Goal: Information Seeking & Learning: Learn about a topic

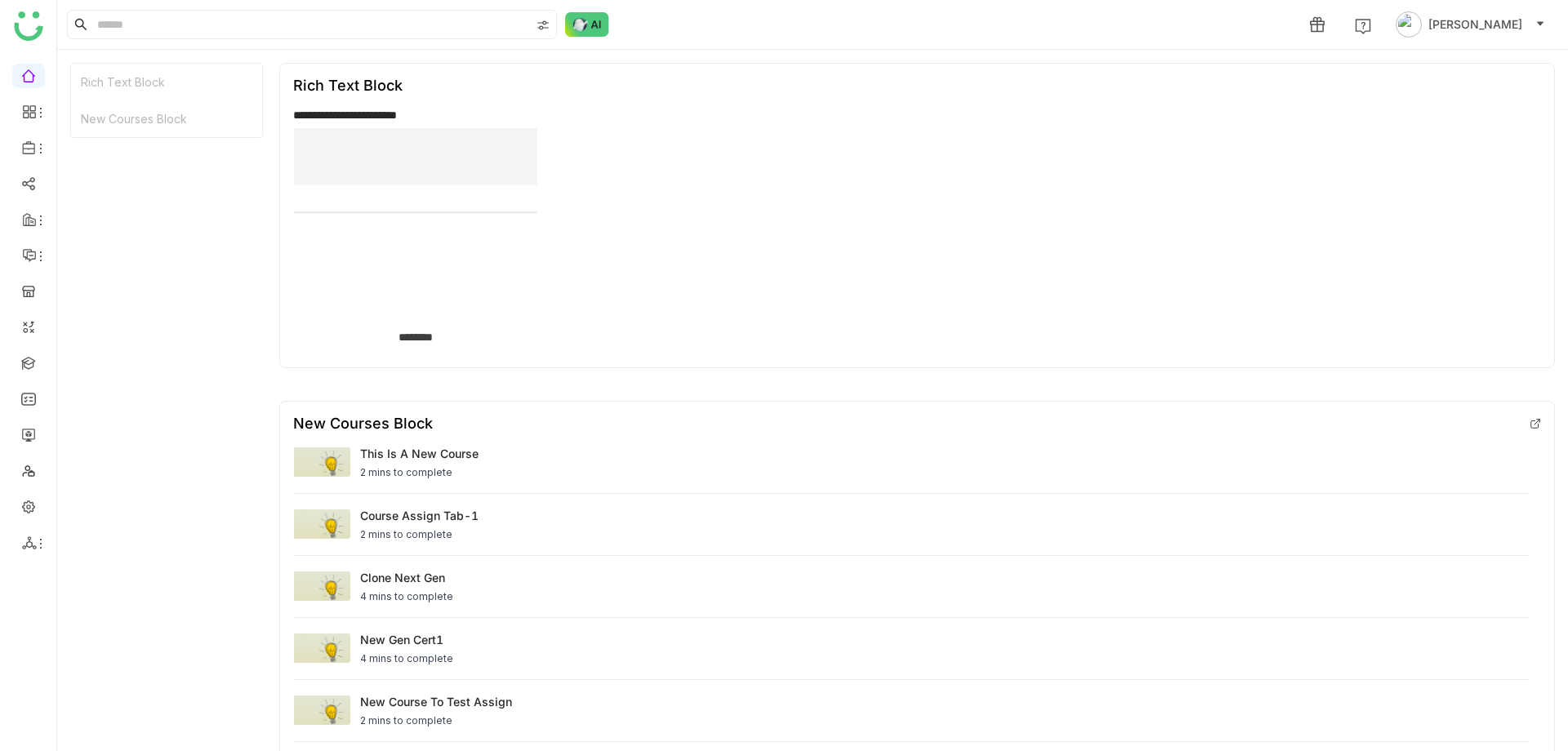
click at [147, 84] on div "Rich Text Block" at bounding box center [167, 82] width 191 height 37
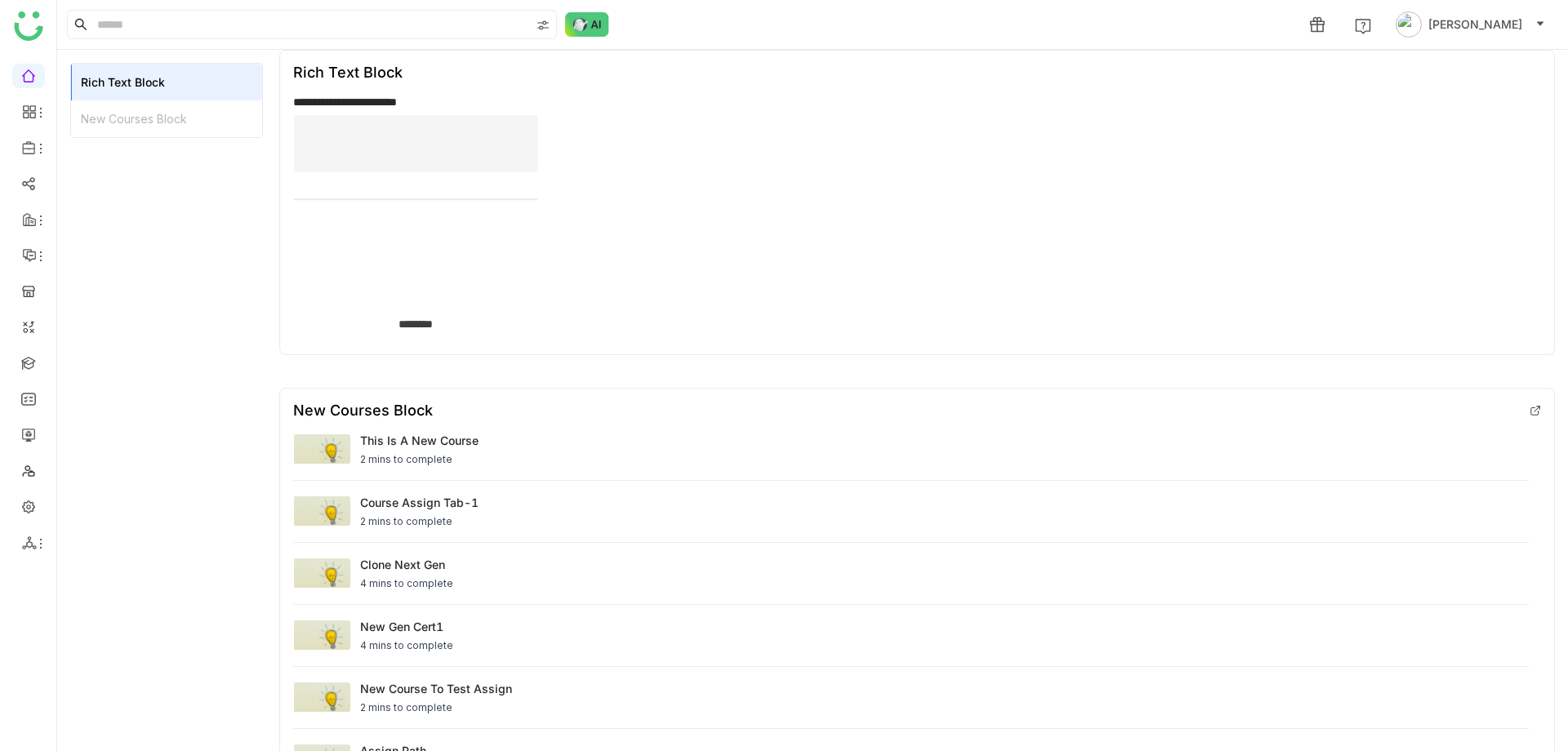
click at [156, 123] on div "New Courses Block" at bounding box center [167, 119] width 191 height 37
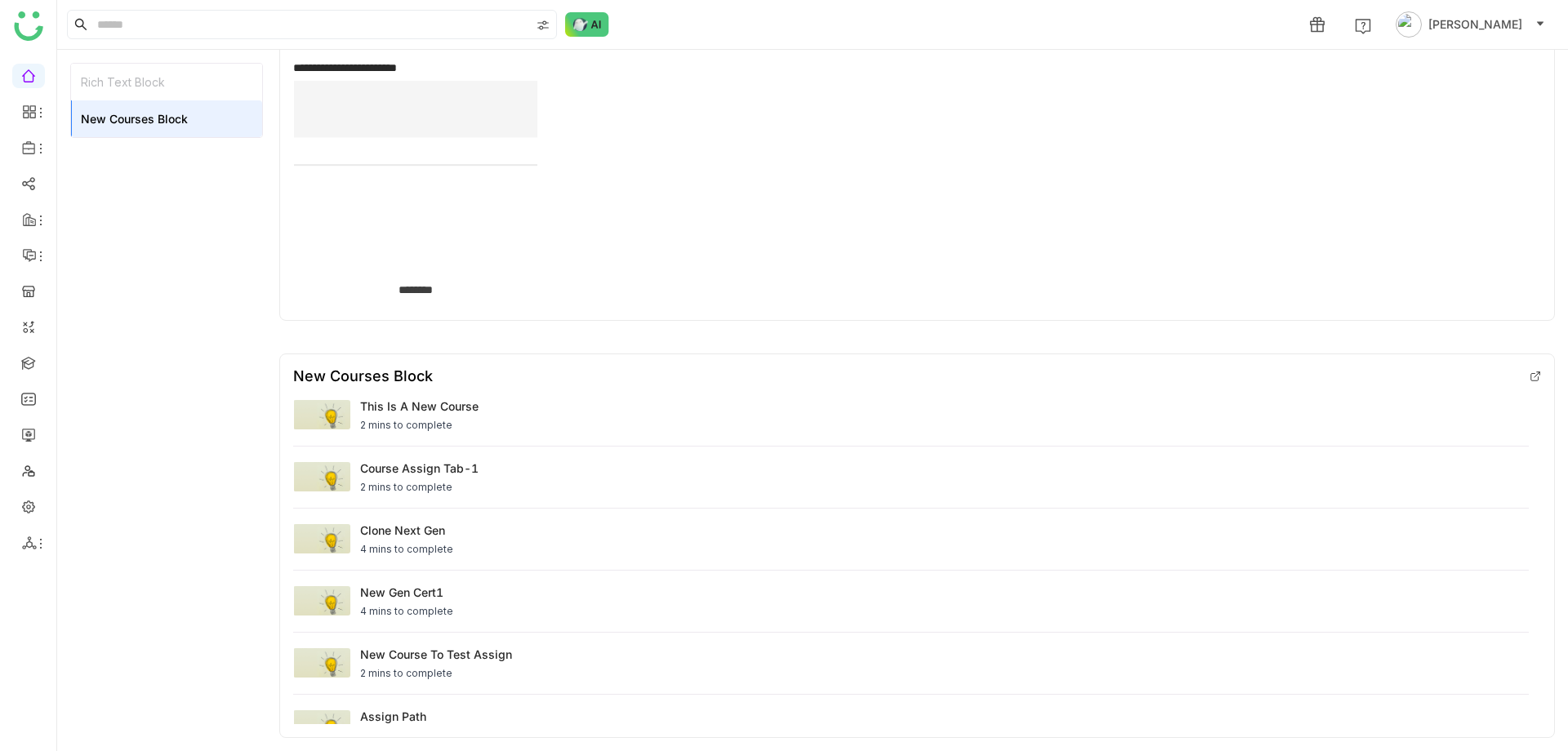
click at [149, 79] on div "Rich Text Block" at bounding box center [167, 82] width 191 height 37
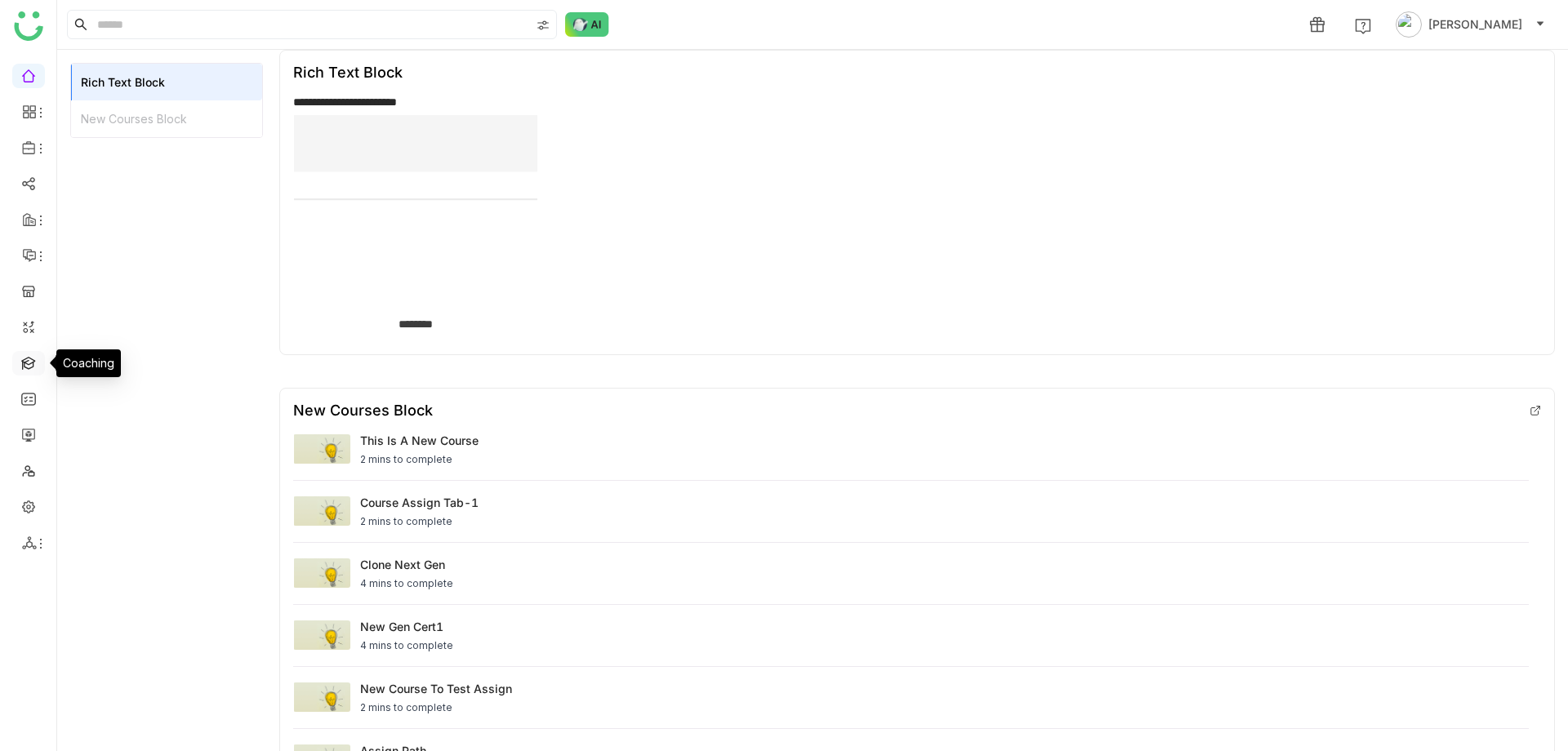
click at [27, 362] on link at bounding box center [28, 362] width 15 height 14
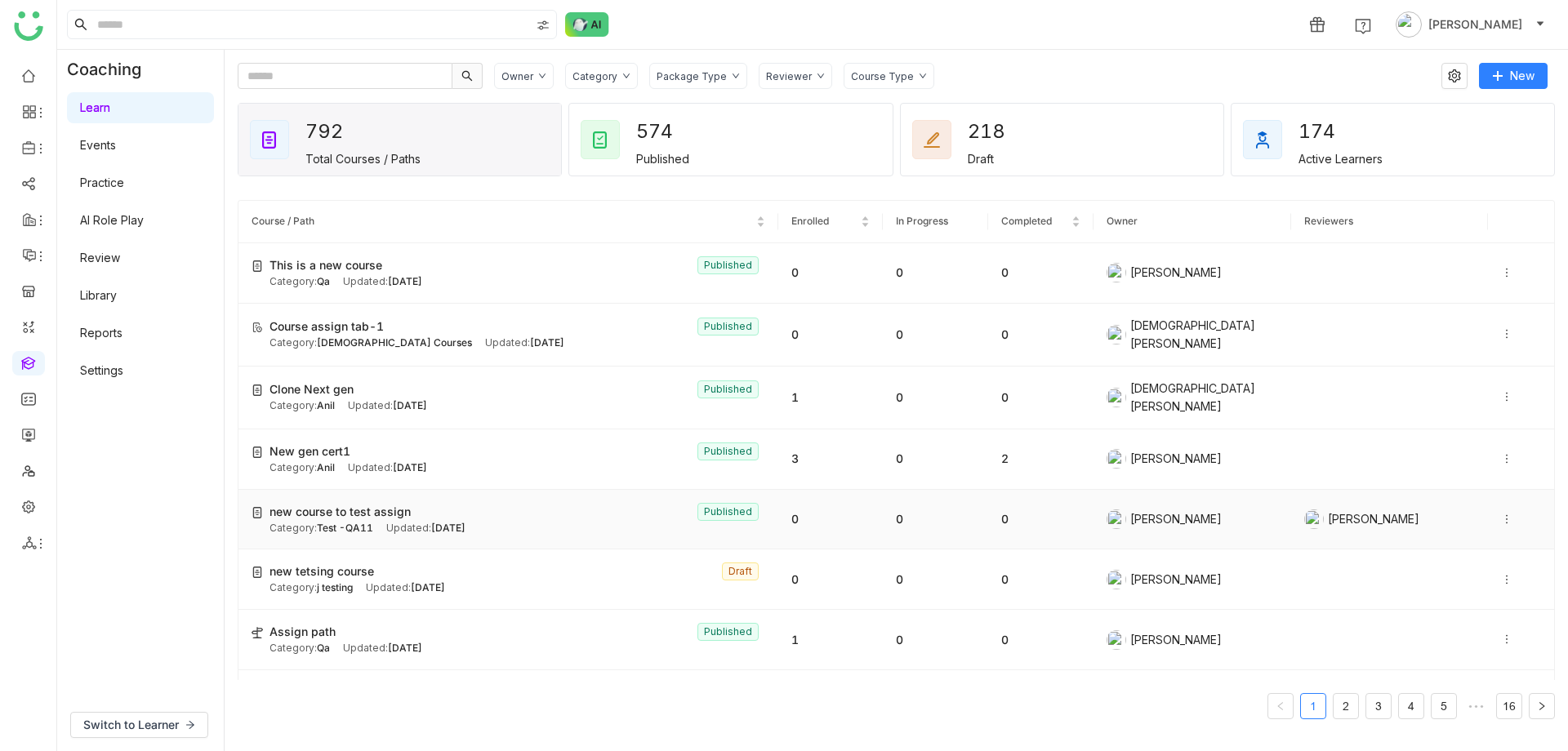
click at [475, 513] on div "new course to test assign Published" at bounding box center [517, 512] width 496 height 18
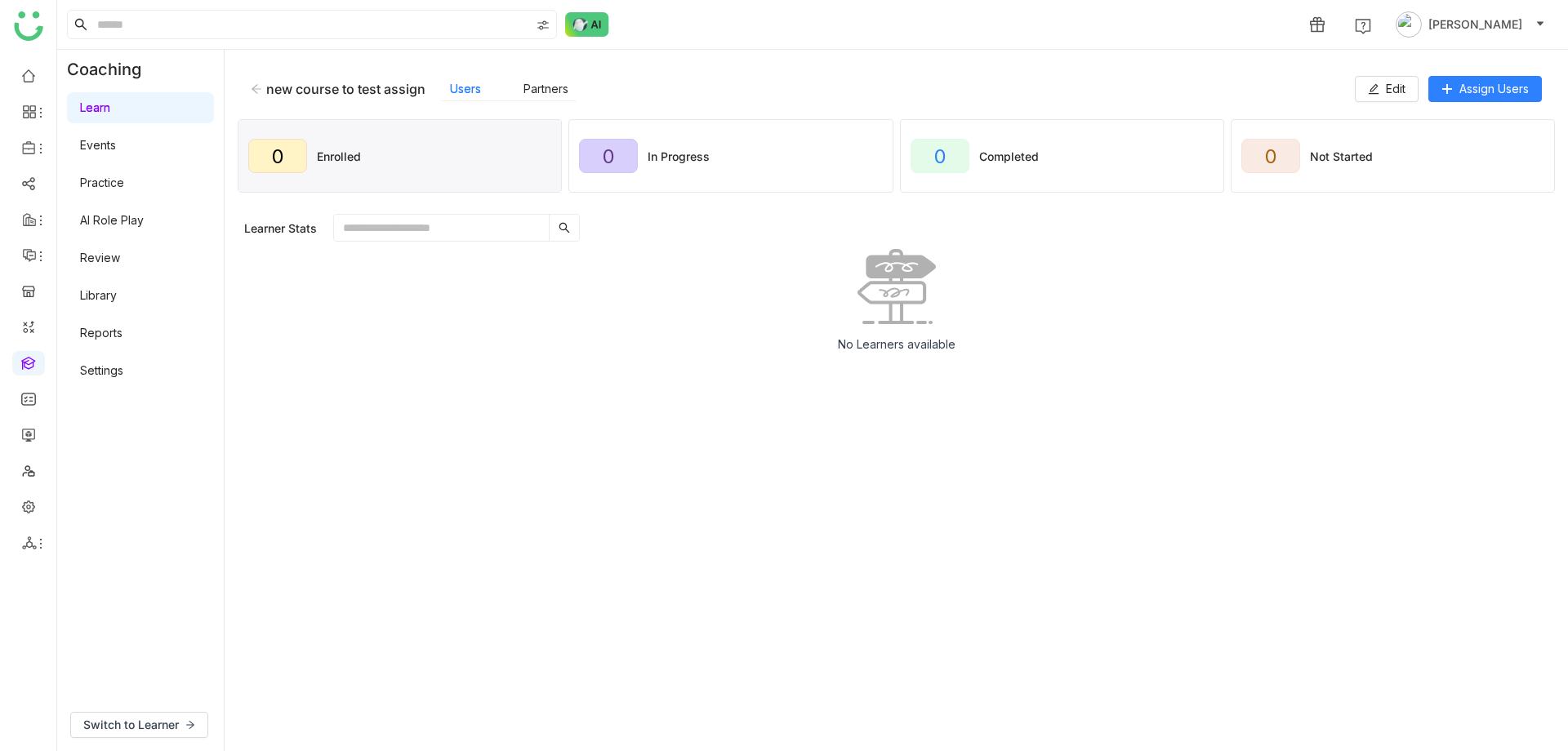
click at [257, 86] on icon at bounding box center [255, 88] width 11 height 11
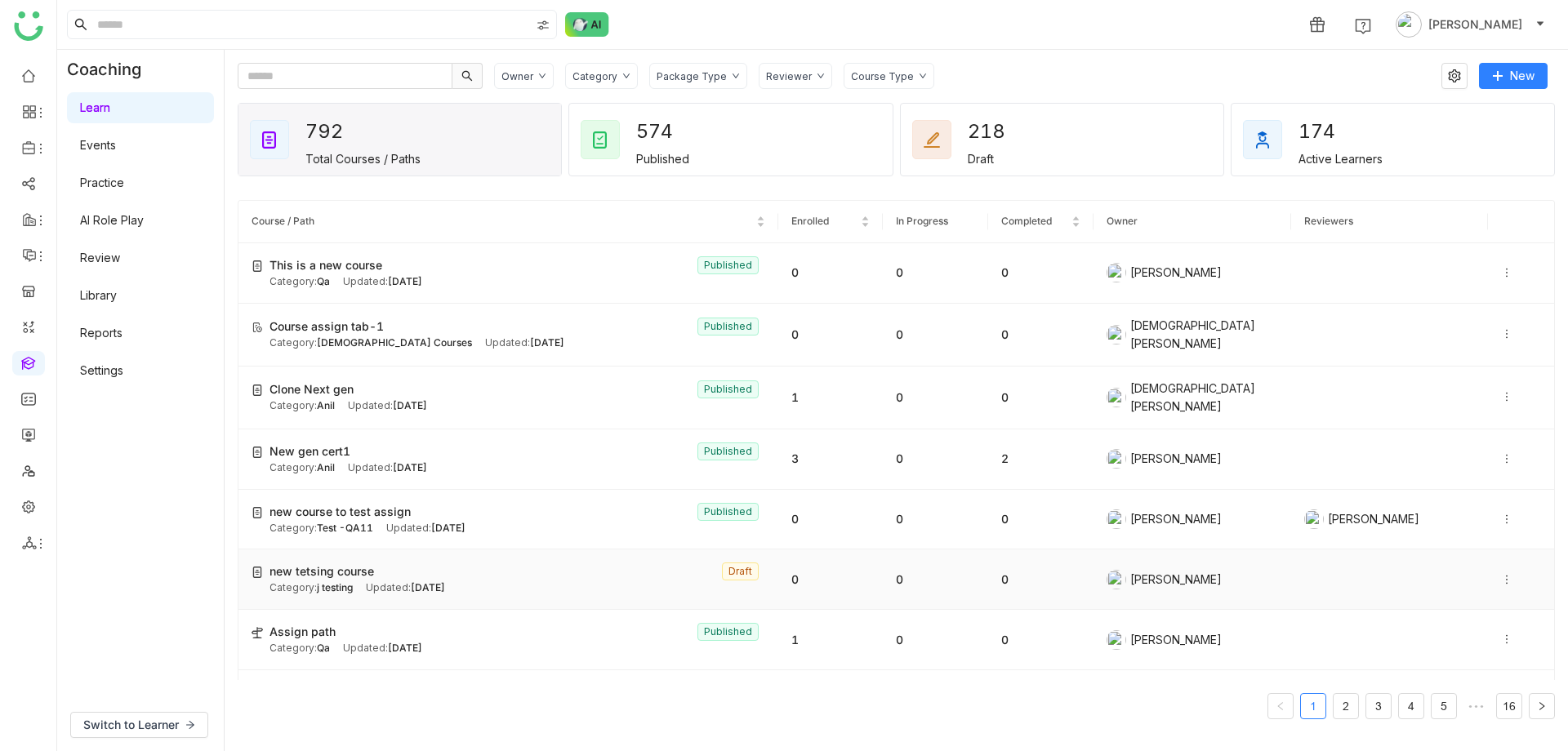
click at [344, 569] on span "new tetsing course" at bounding box center [321, 571] width 104 height 18
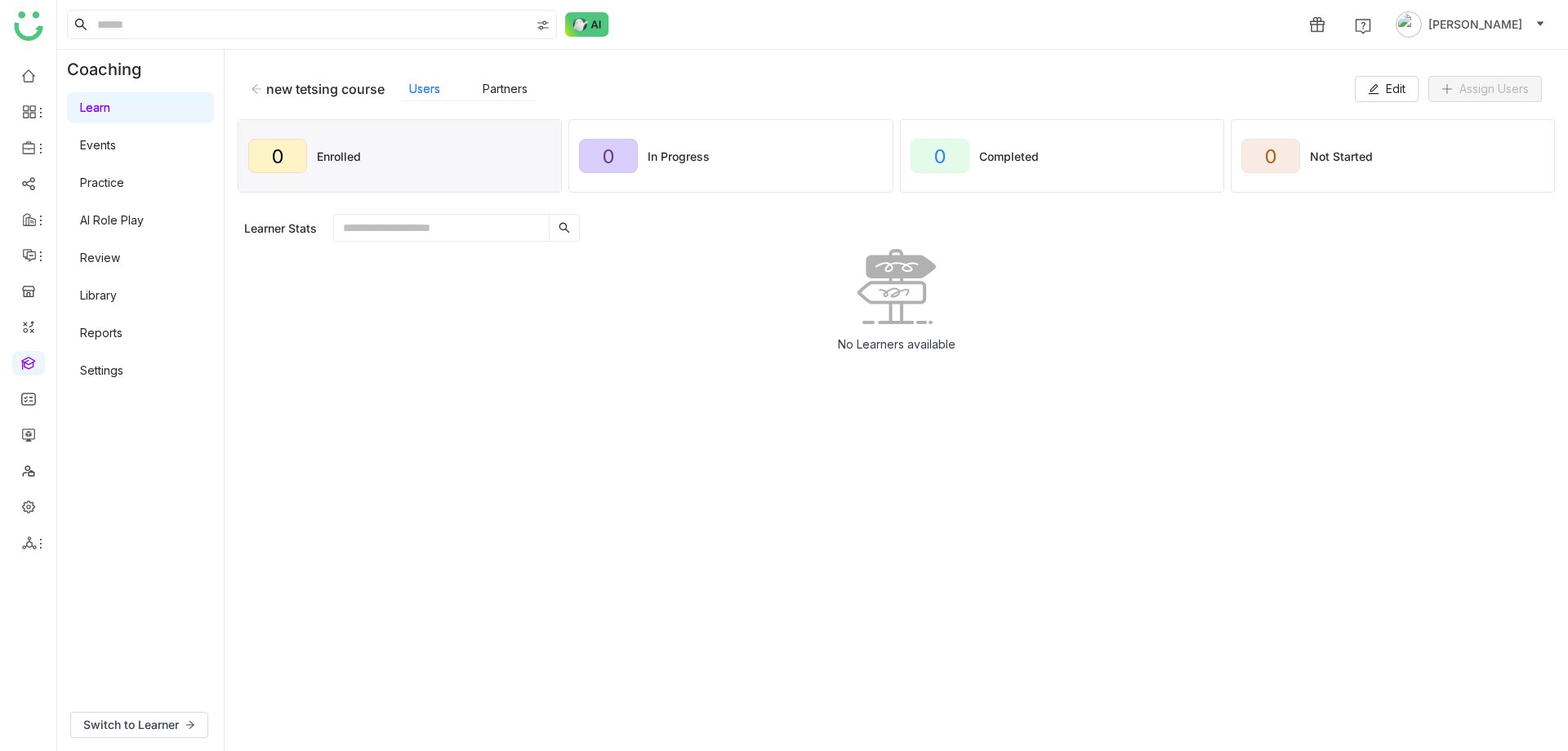
click at [253, 86] on icon at bounding box center [255, 88] width 11 height 11
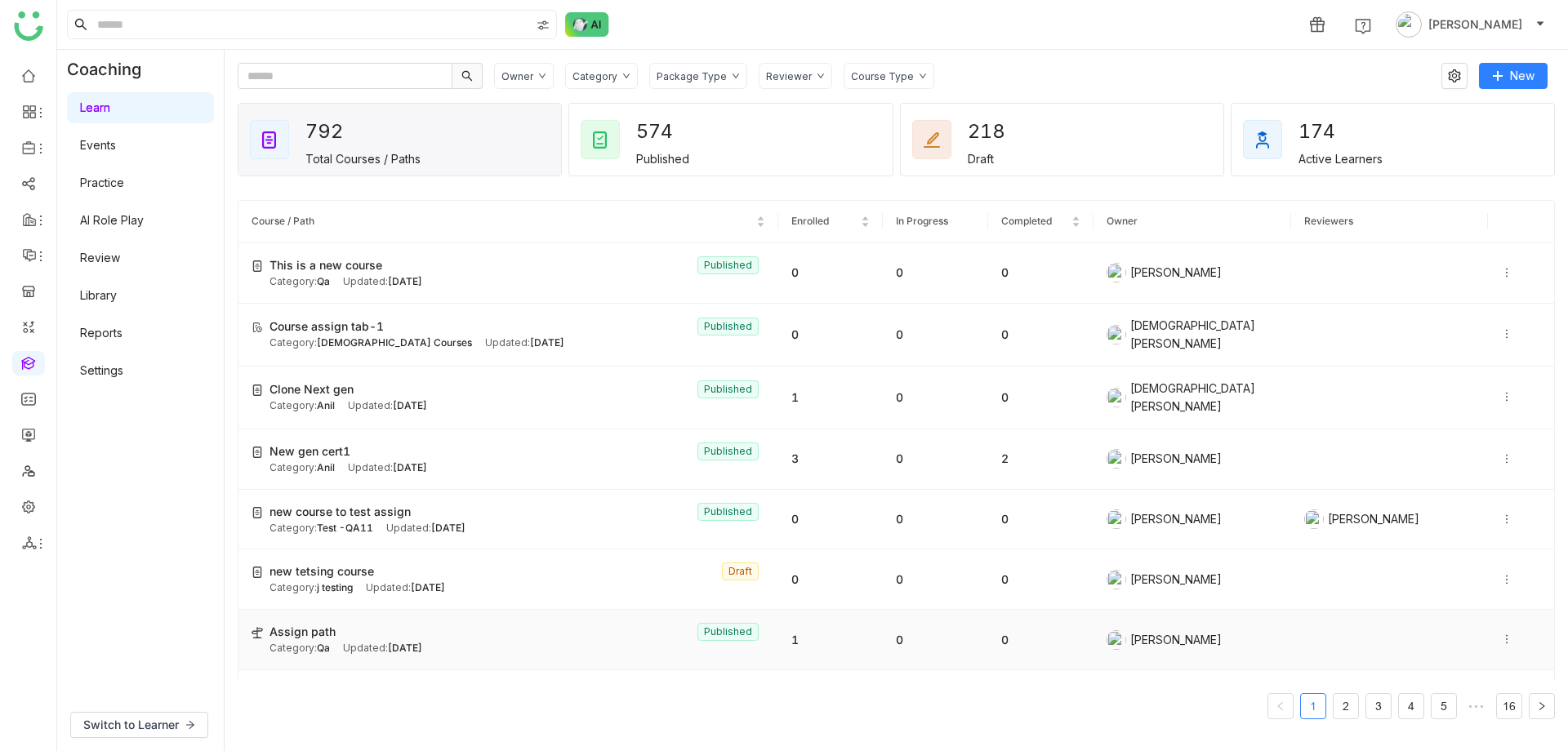
click at [303, 633] on span "Assign path" at bounding box center [302, 631] width 66 height 18
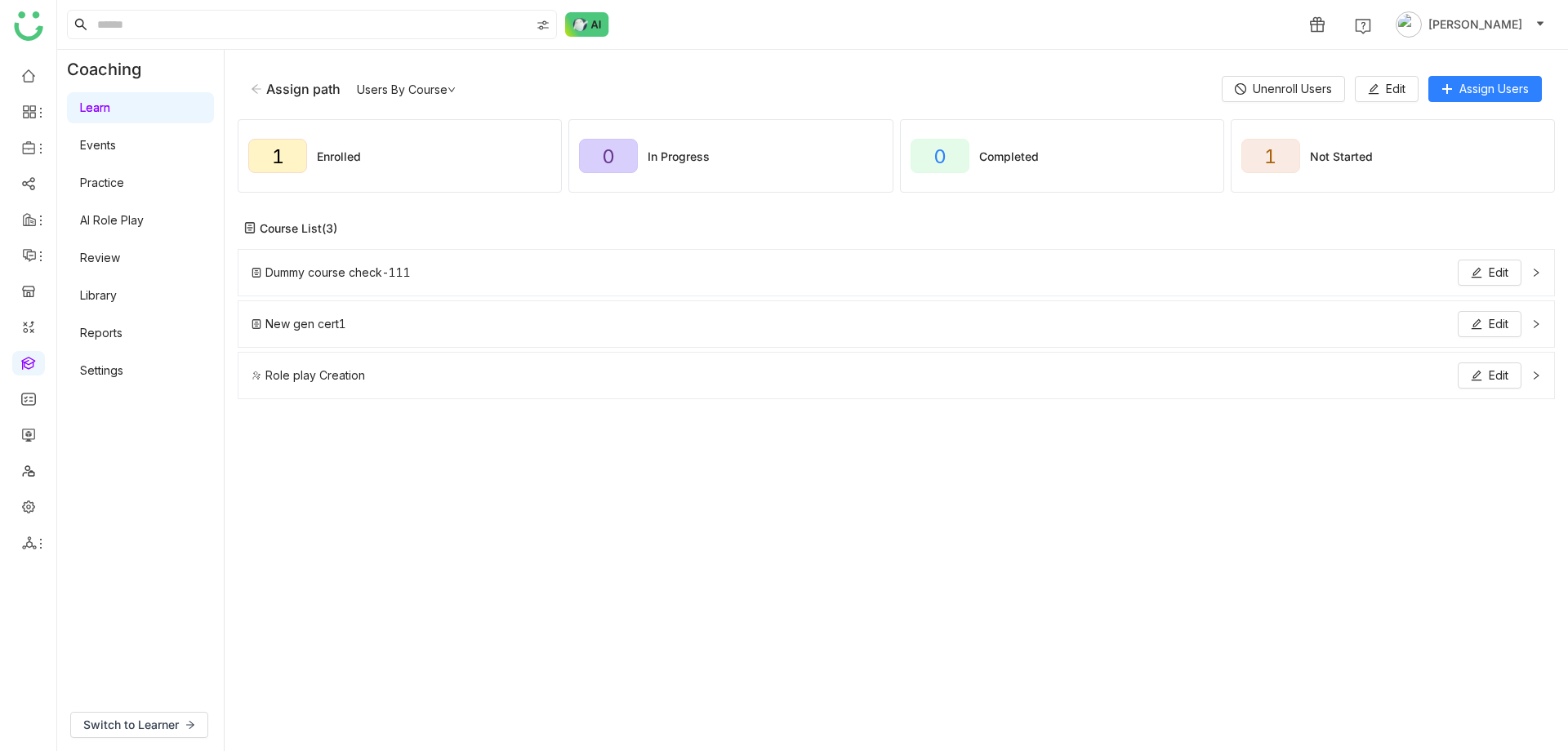
click at [367, 271] on span "Dummy course check-111" at bounding box center [338, 273] width 145 height 18
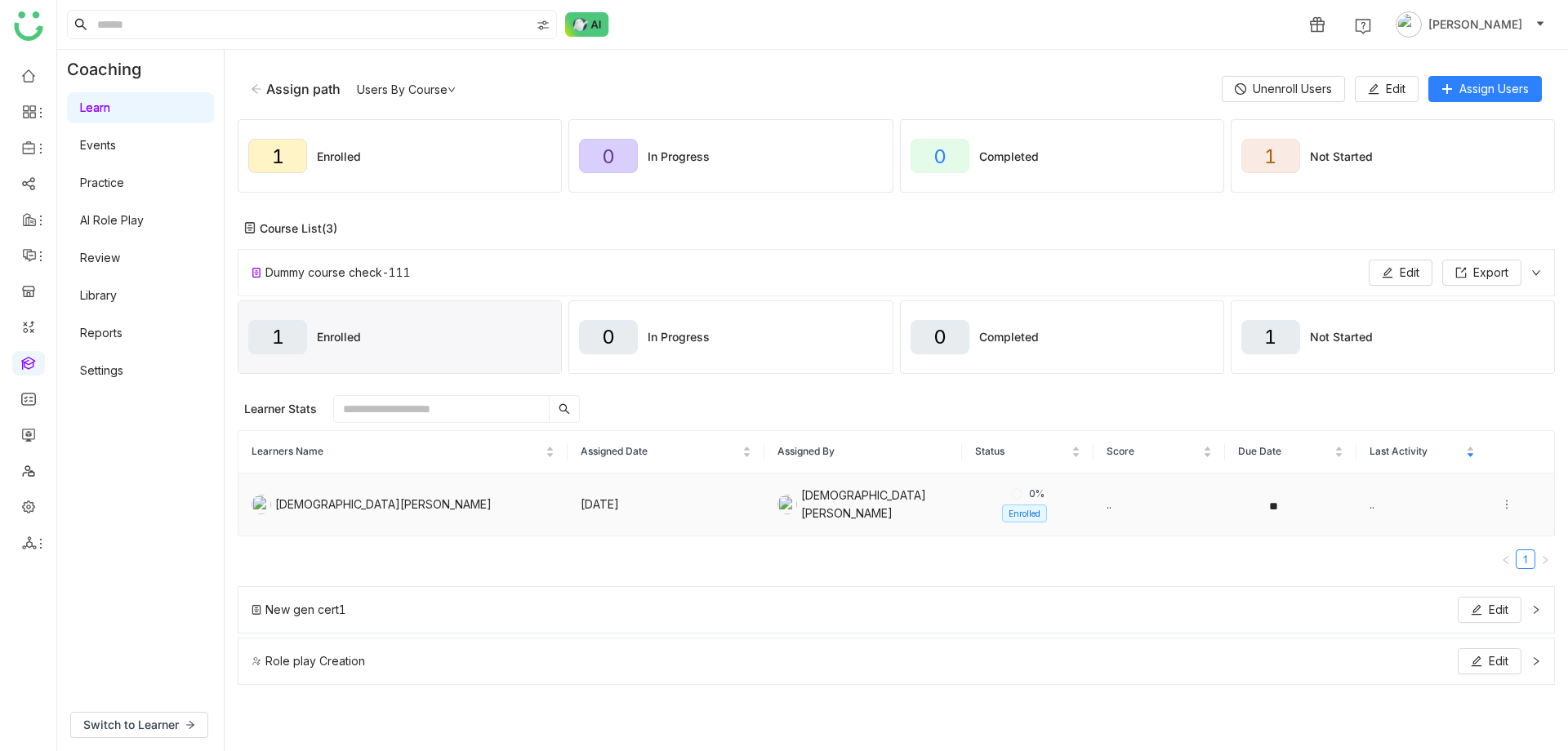
click at [317, 504] on div "[DEMOGRAPHIC_DATA][PERSON_NAME]" at bounding box center [402, 504] width 302 height 20
click at [1500, 502] on icon at bounding box center [1506, 504] width 11 height 11
click at [1430, 504] on div "View Submission" at bounding box center [1424, 504] width 109 height 18
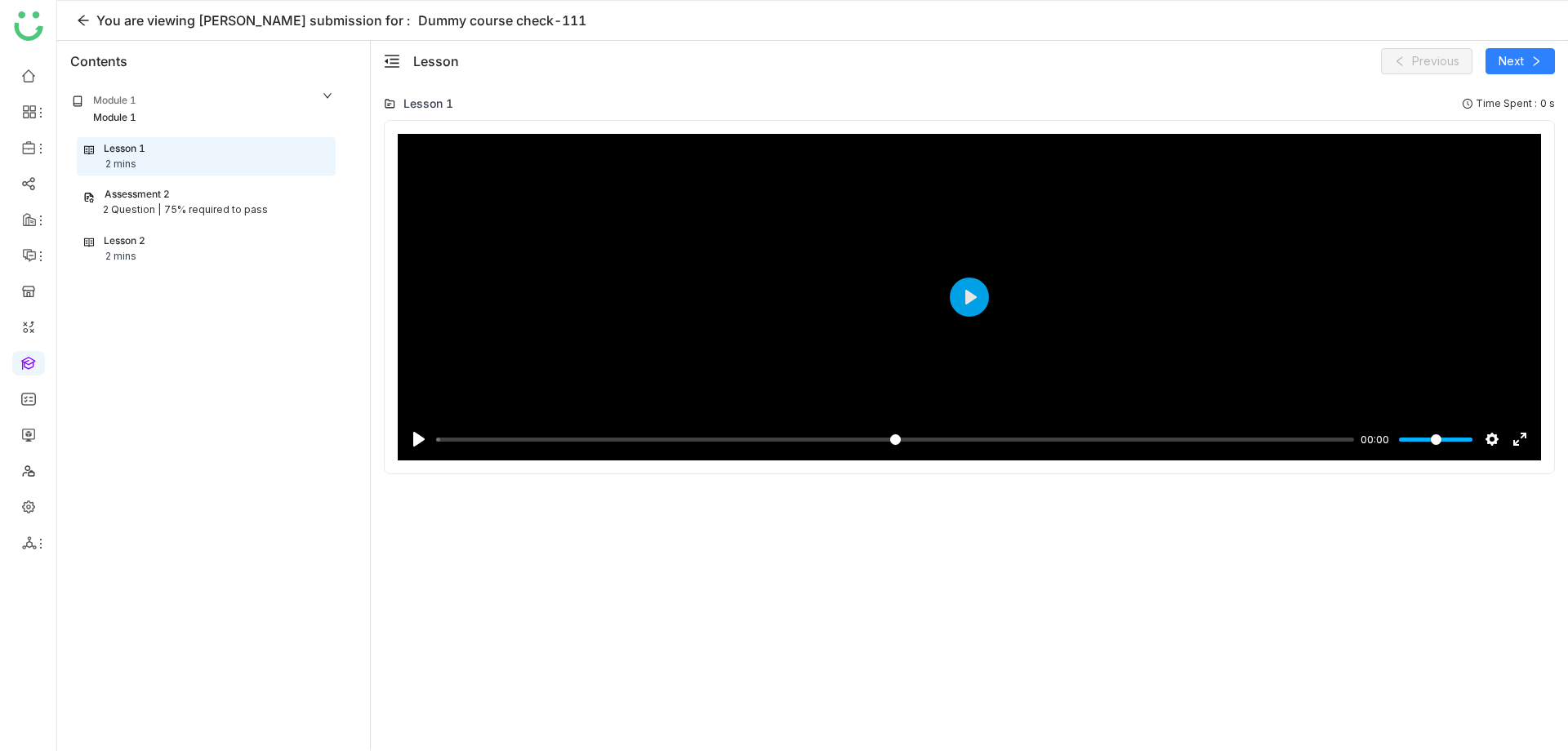
click at [391, 56] on icon "menu-fold" at bounding box center [391, 61] width 16 height 16
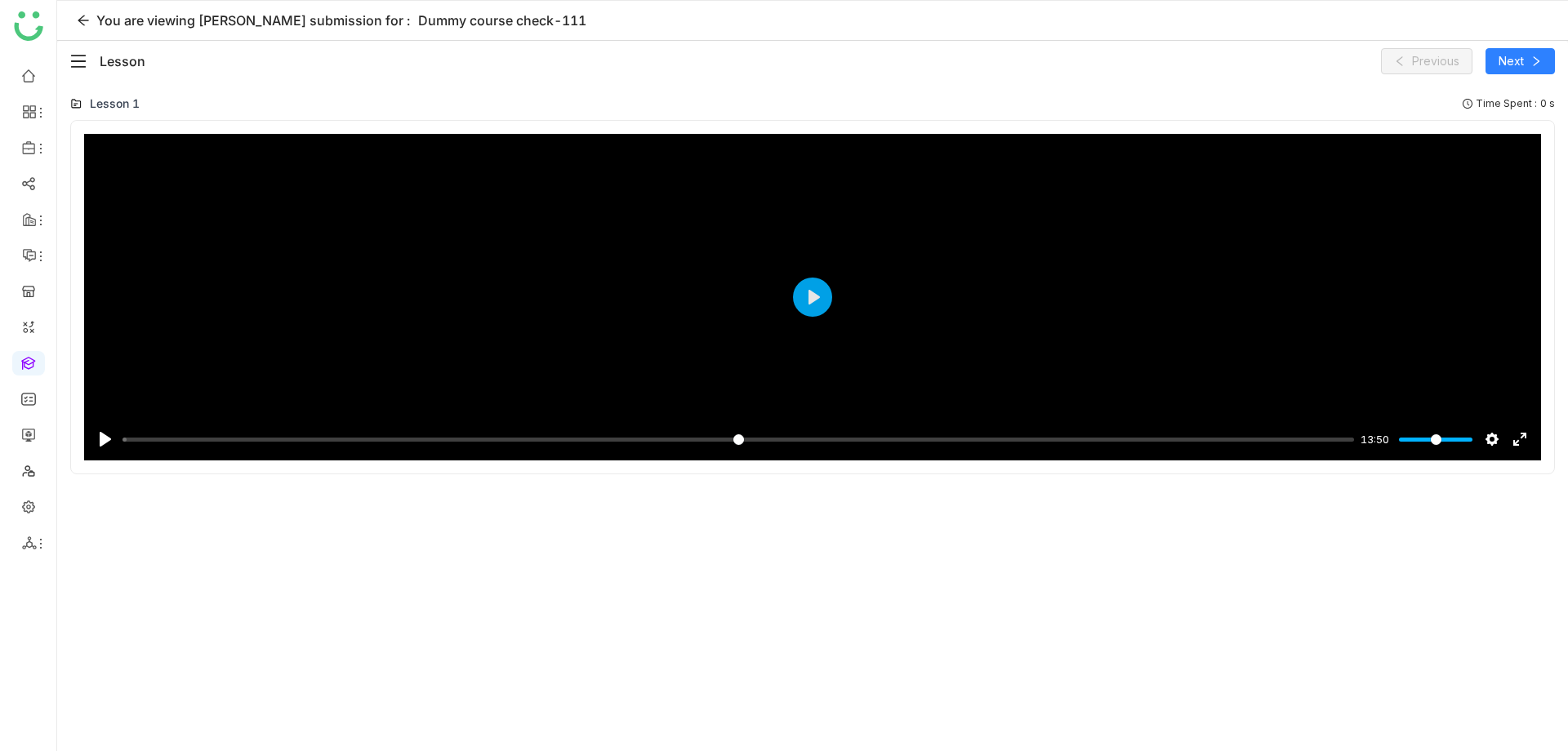
click at [79, 57] on icon "menu-fold" at bounding box center [78, 61] width 16 height 16
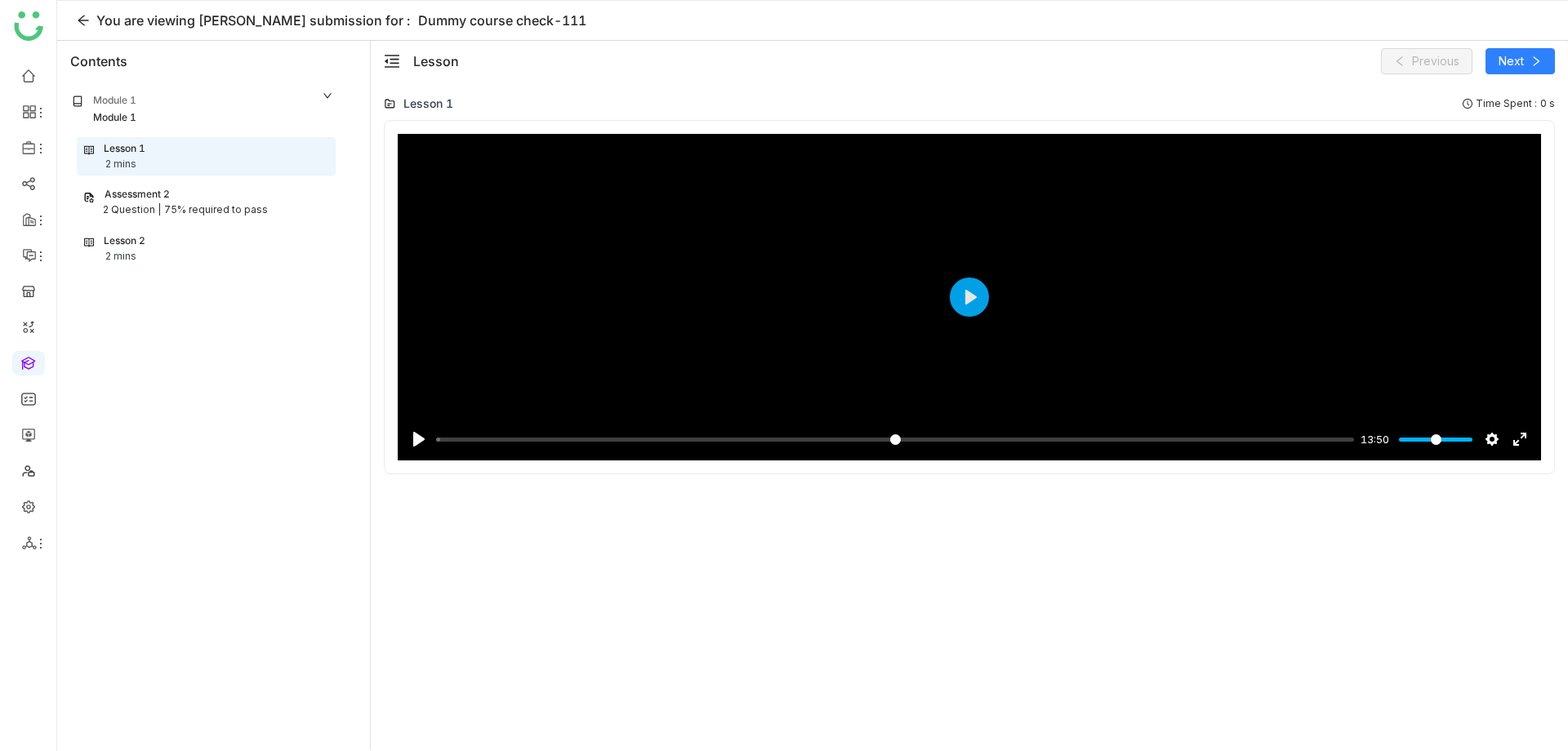
click at [124, 210] on div "2 Question |" at bounding box center [132, 210] width 58 height 15
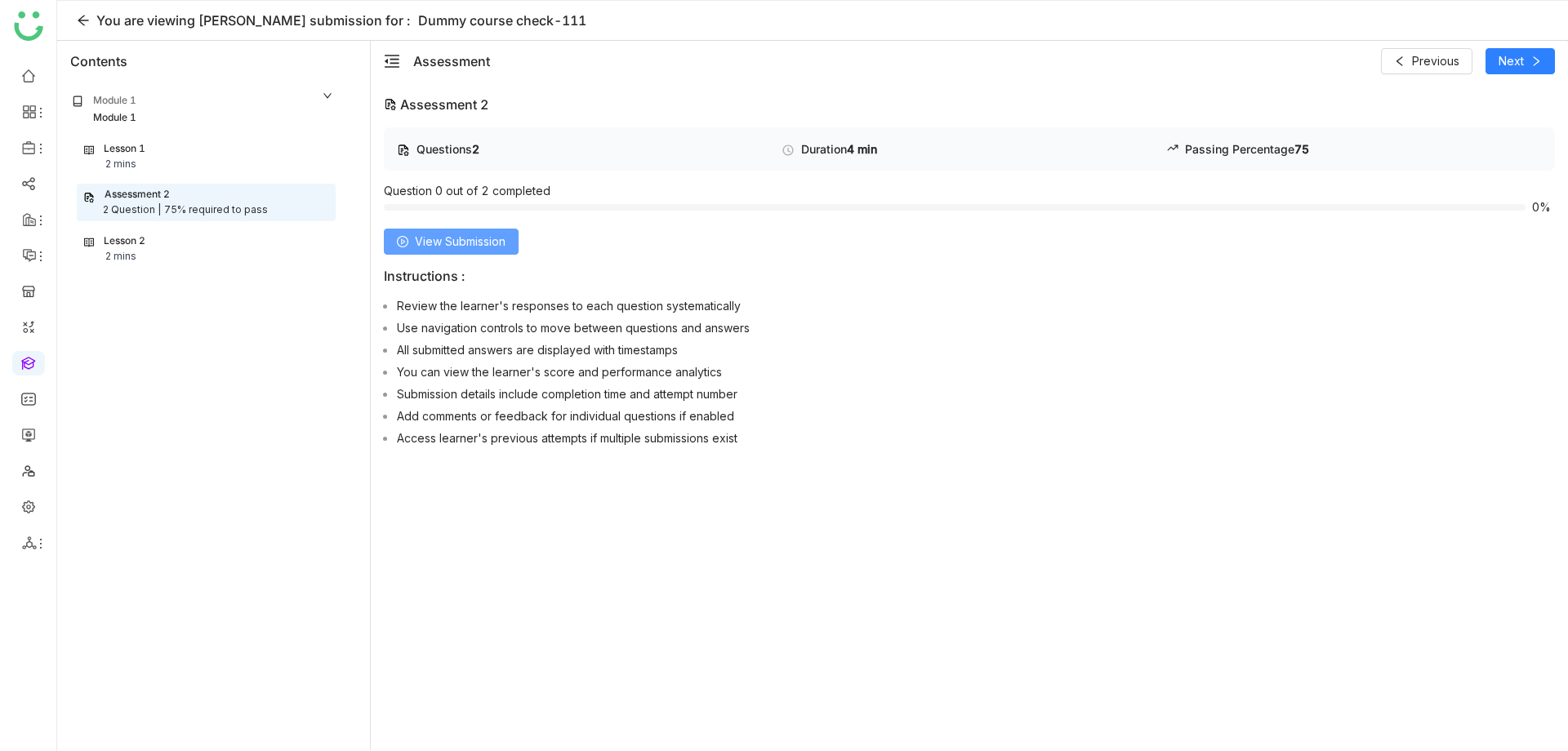
click at [498, 241] on span "View Submission" at bounding box center [460, 241] width 91 height 18
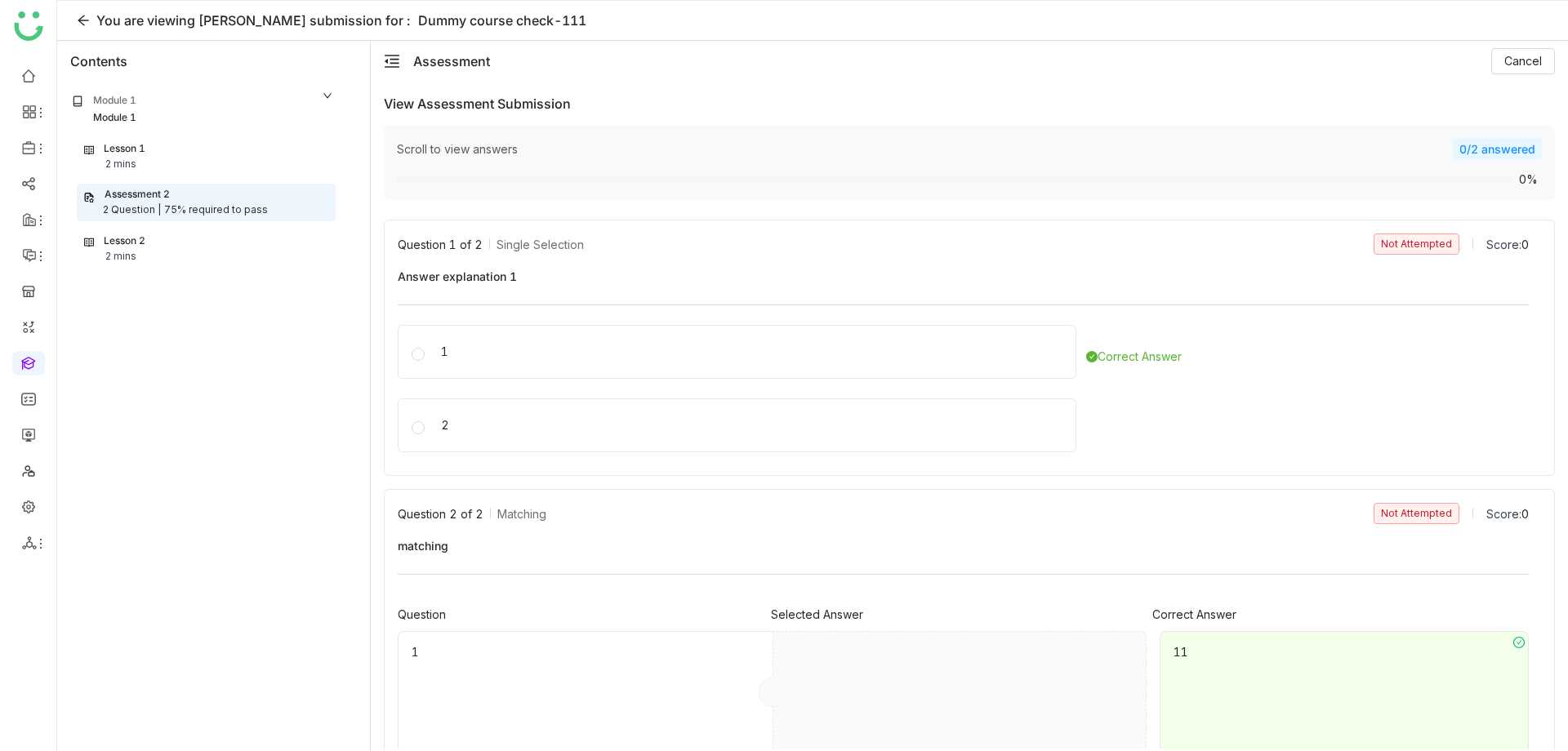
click at [455, 150] on div "Scroll to view answers" at bounding box center [924, 149] width 1055 height 14
click at [120, 246] on div "Lesson 2" at bounding box center [124, 241] width 42 height 15
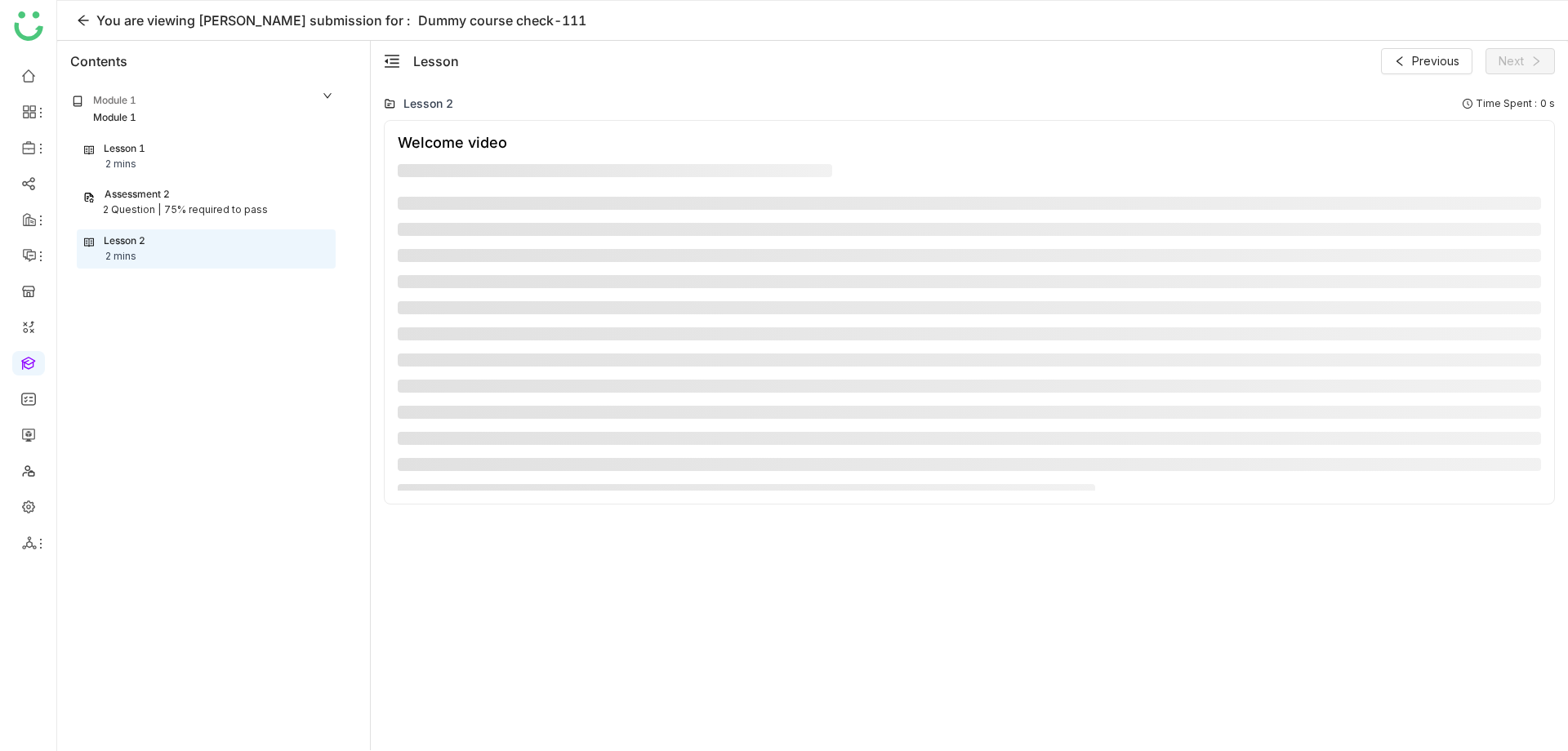
click at [138, 149] on div "Lesson 1" at bounding box center [124, 149] width 42 height 15
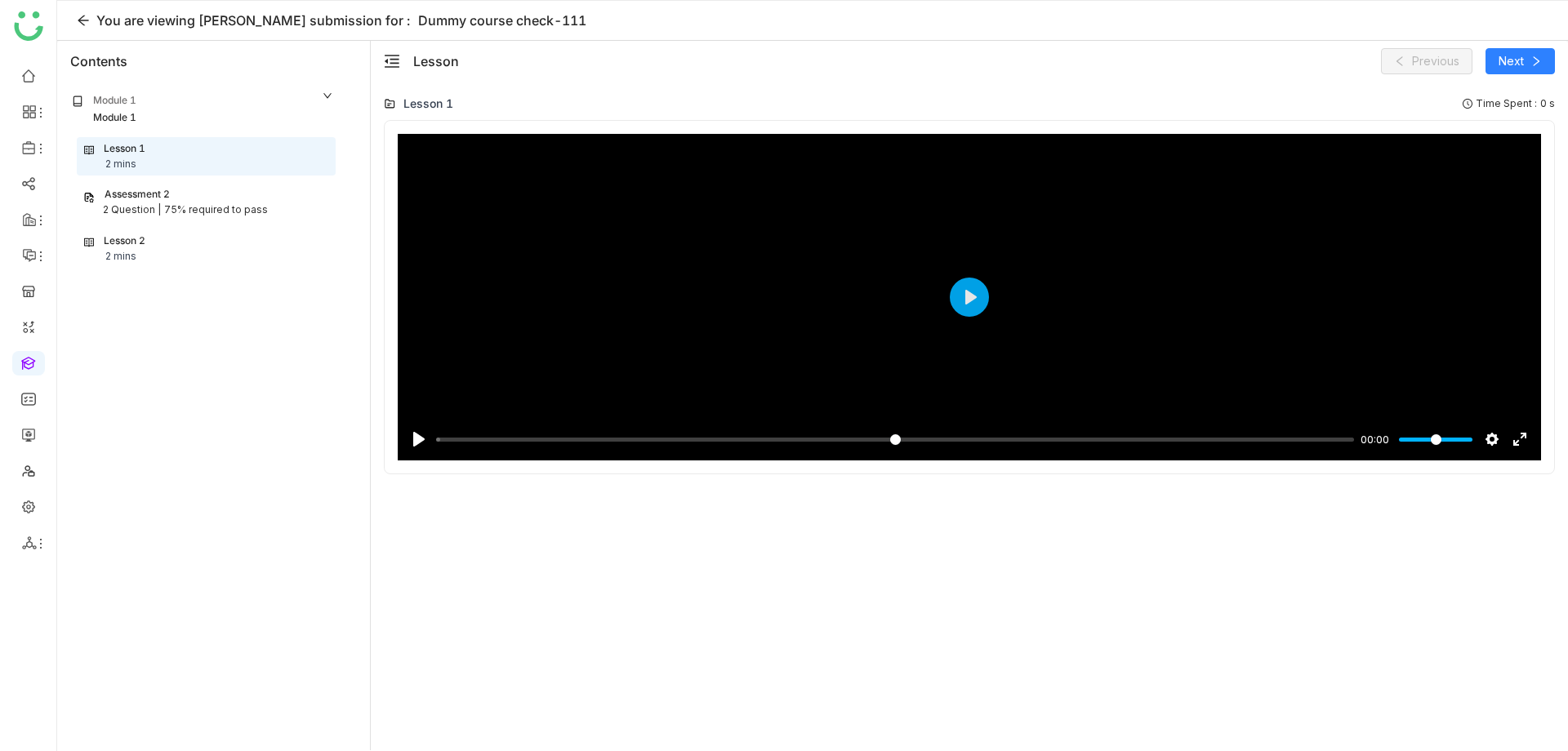
click at [129, 104] on div "Module 1" at bounding box center [115, 101] width 44 height 15
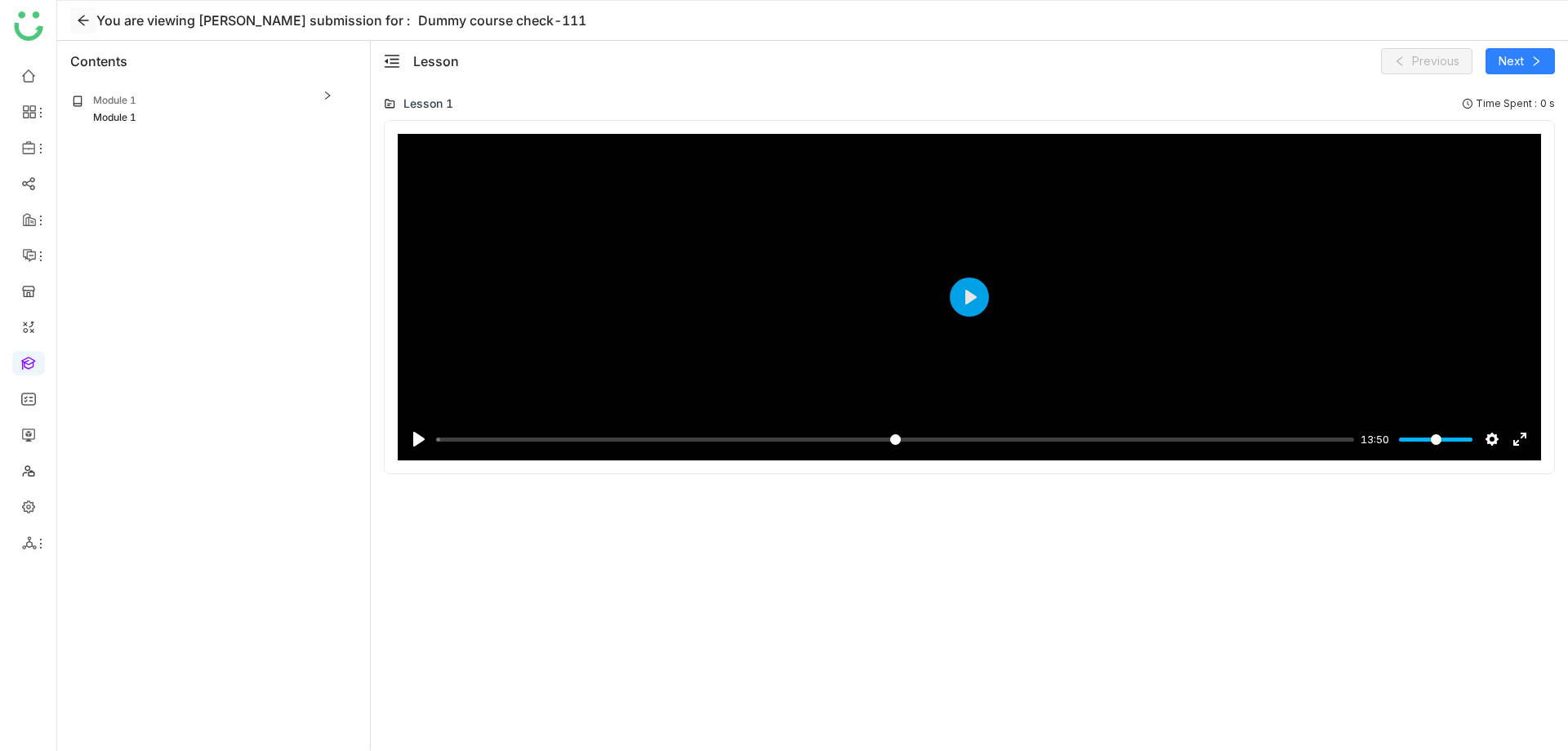
click at [83, 12] on button at bounding box center [83, 21] width 26 height 26
click at [85, 22] on icon at bounding box center [83, 20] width 13 height 13
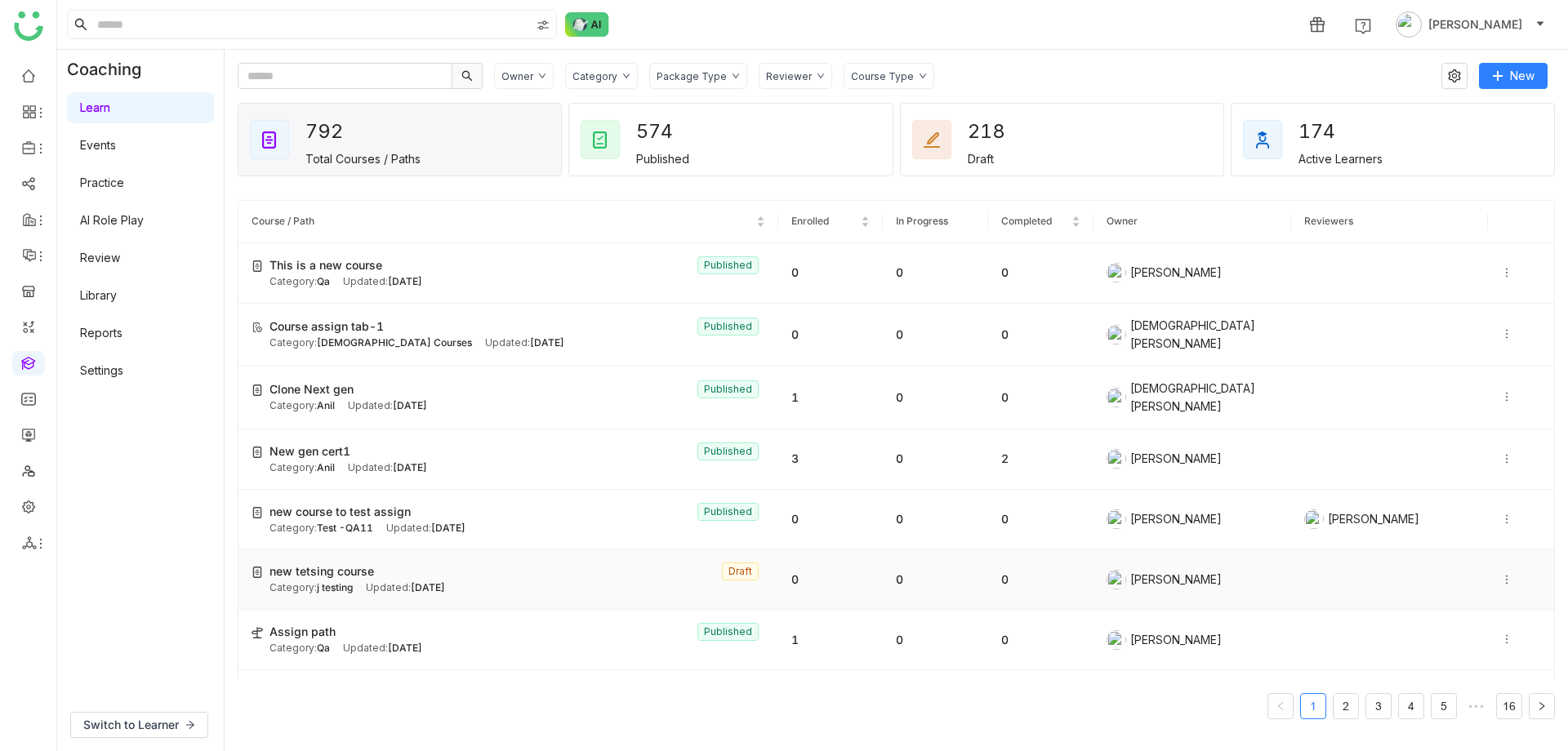
click at [349, 575] on span "new tetsing course" at bounding box center [321, 571] width 104 height 18
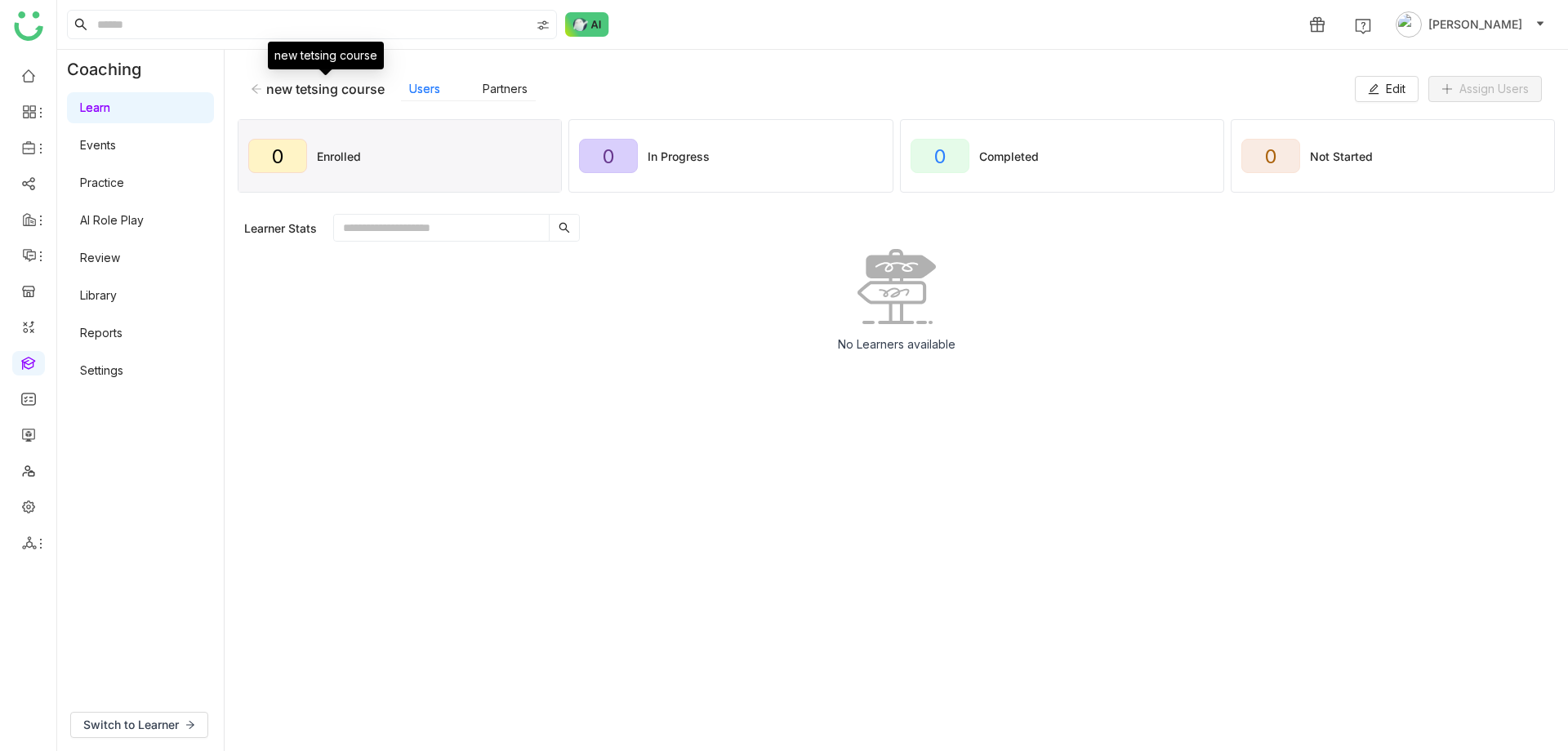
click at [257, 88] on icon at bounding box center [255, 88] width 9 height 9
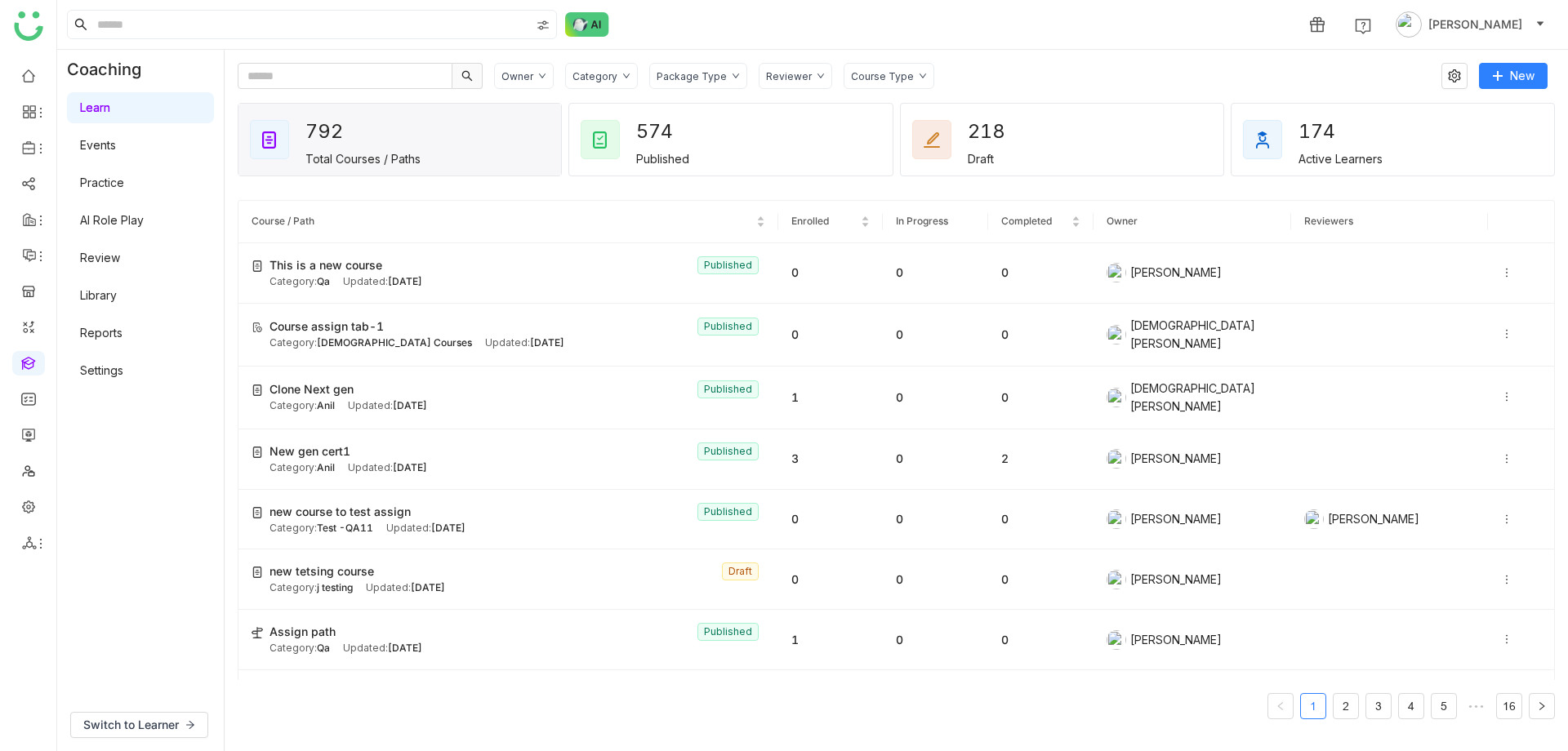
click at [609, 75] on div "Category" at bounding box center [595, 76] width 45 height 12
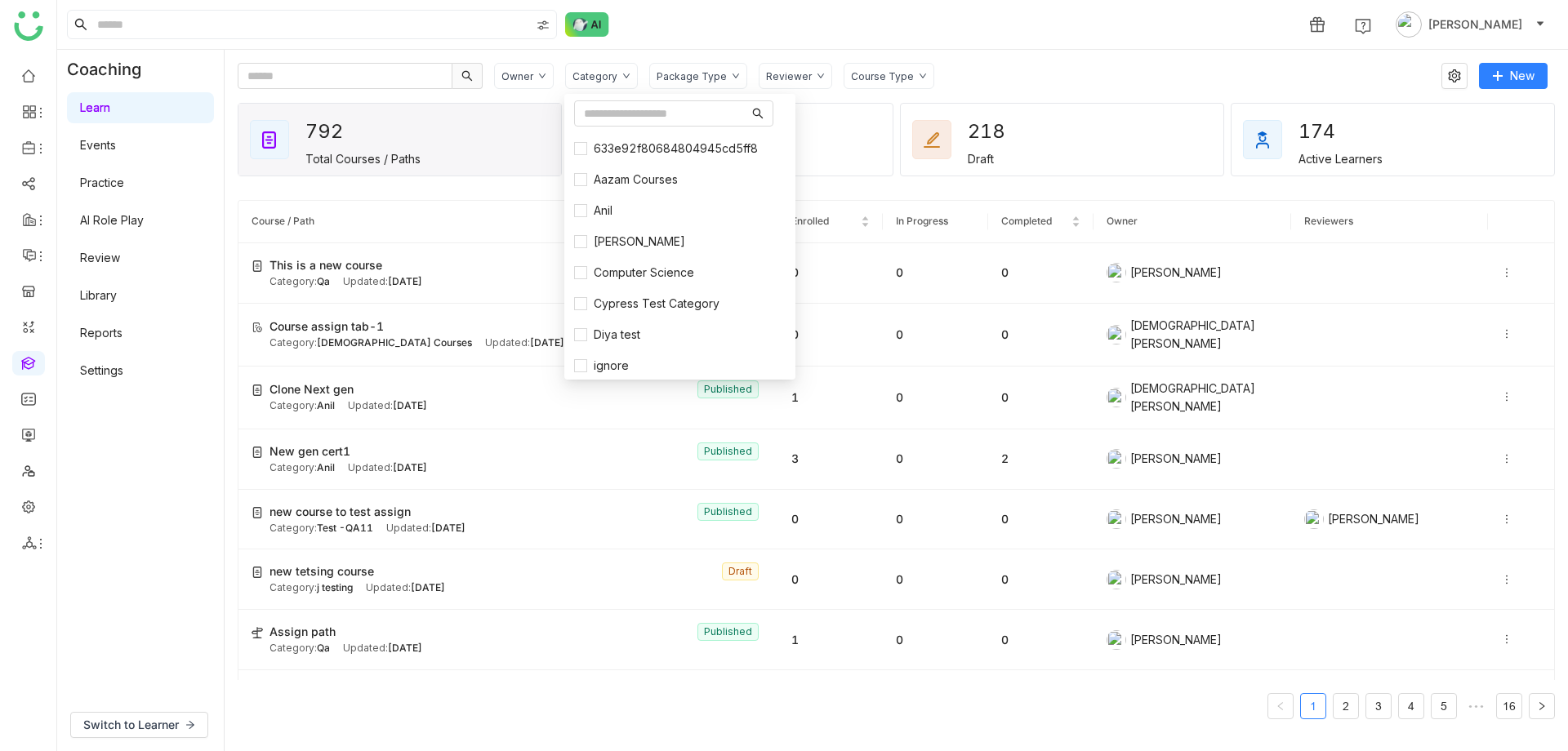
click at [715, 67] on div "Package Type" at bounding box center [698, 76] width 98 height 26
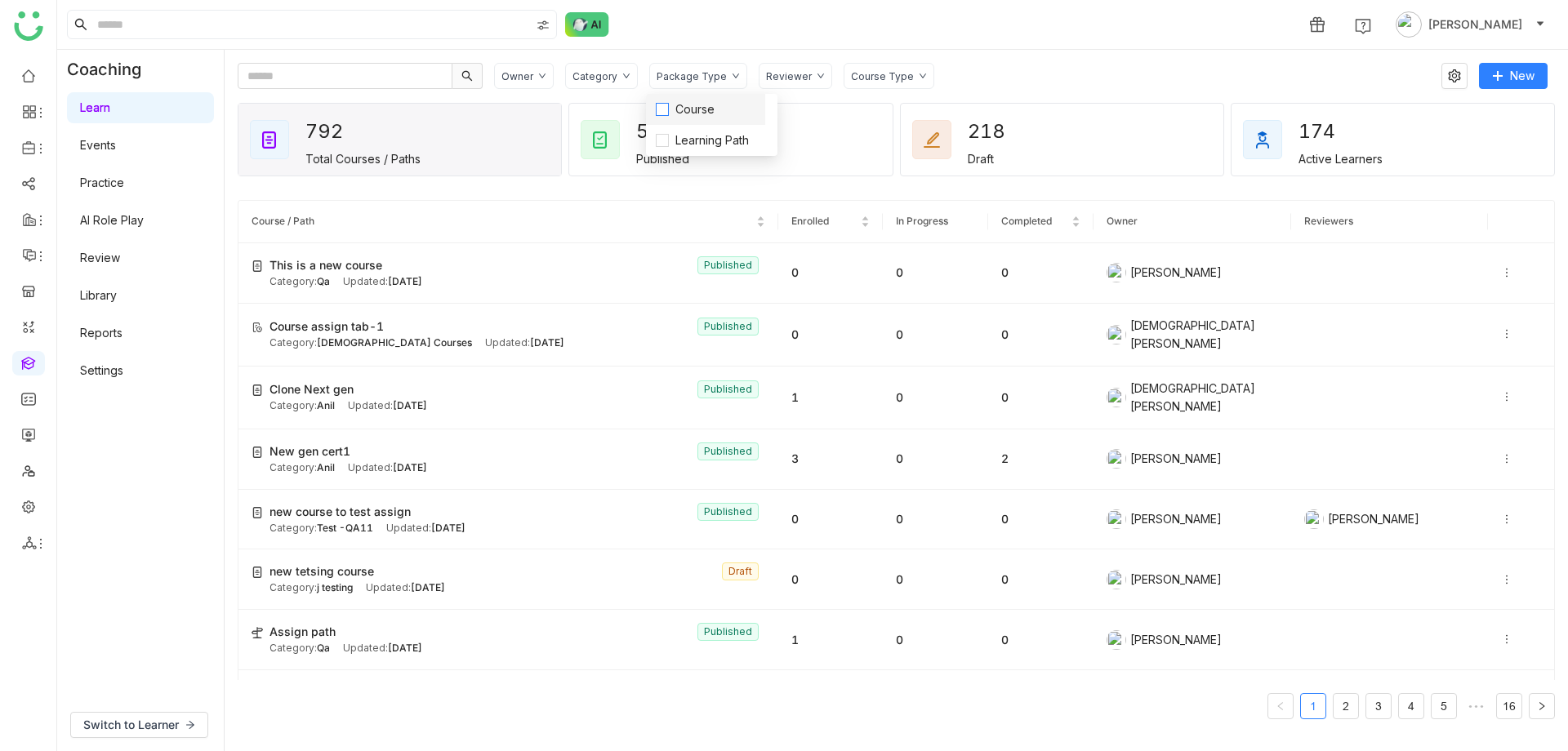
click at [699, 113] on span "Course" at bounding box center [695, 109] width 52 height 18
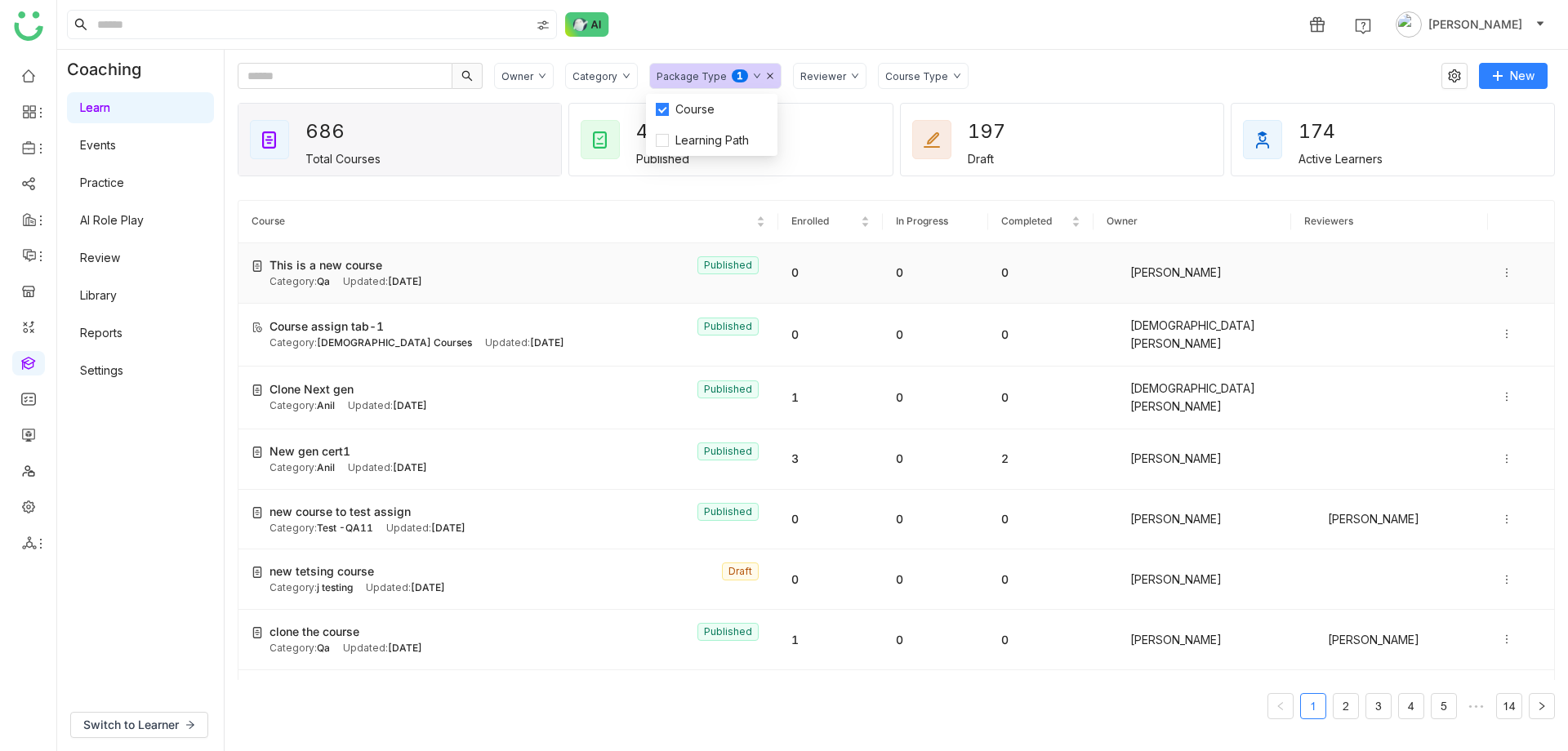
click at [418, 273] on div "This is a new course Published" at bounding box center [517, 265] width 496 height 18
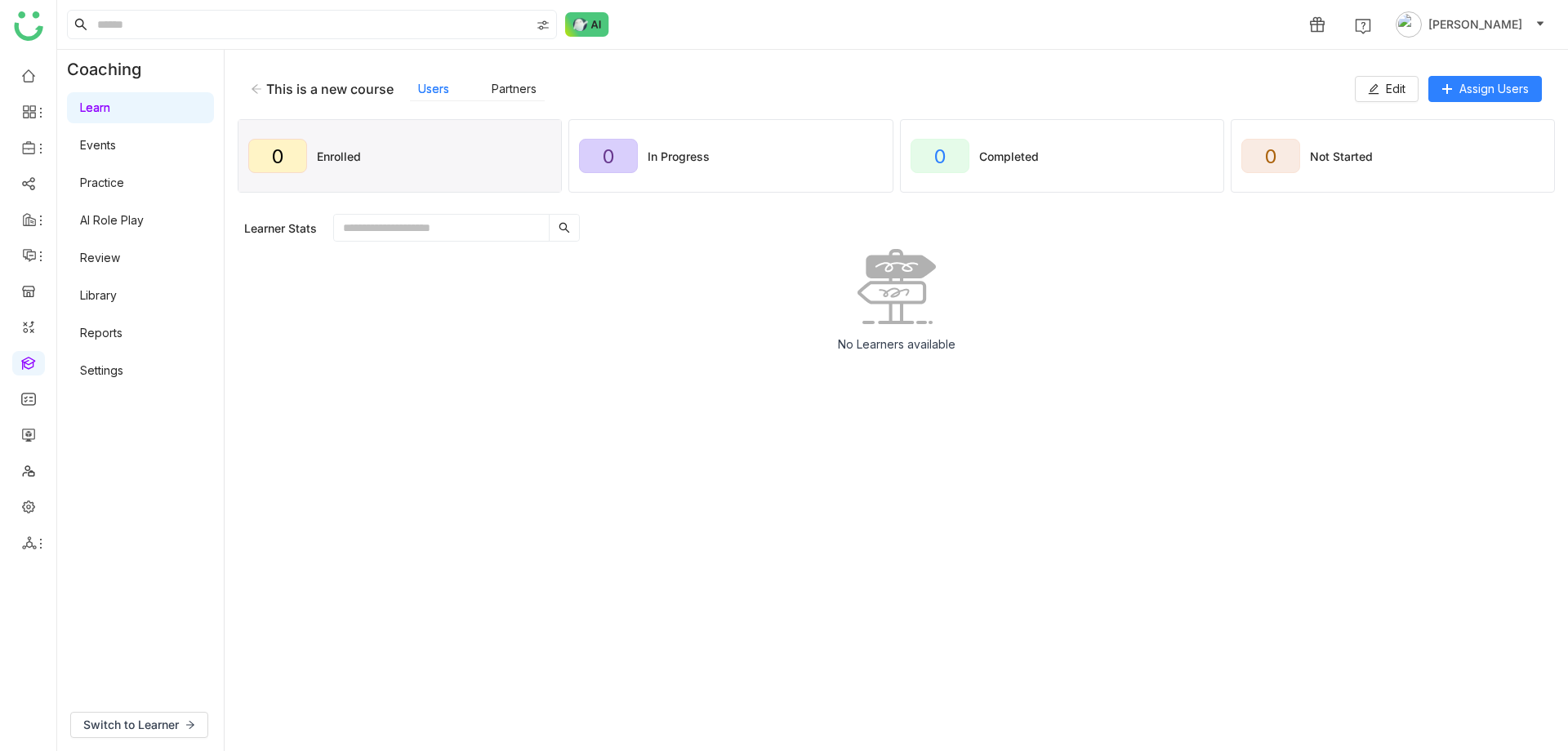
click at [251, 90] on icon at bounding box center [255, 88] width 11 height 11
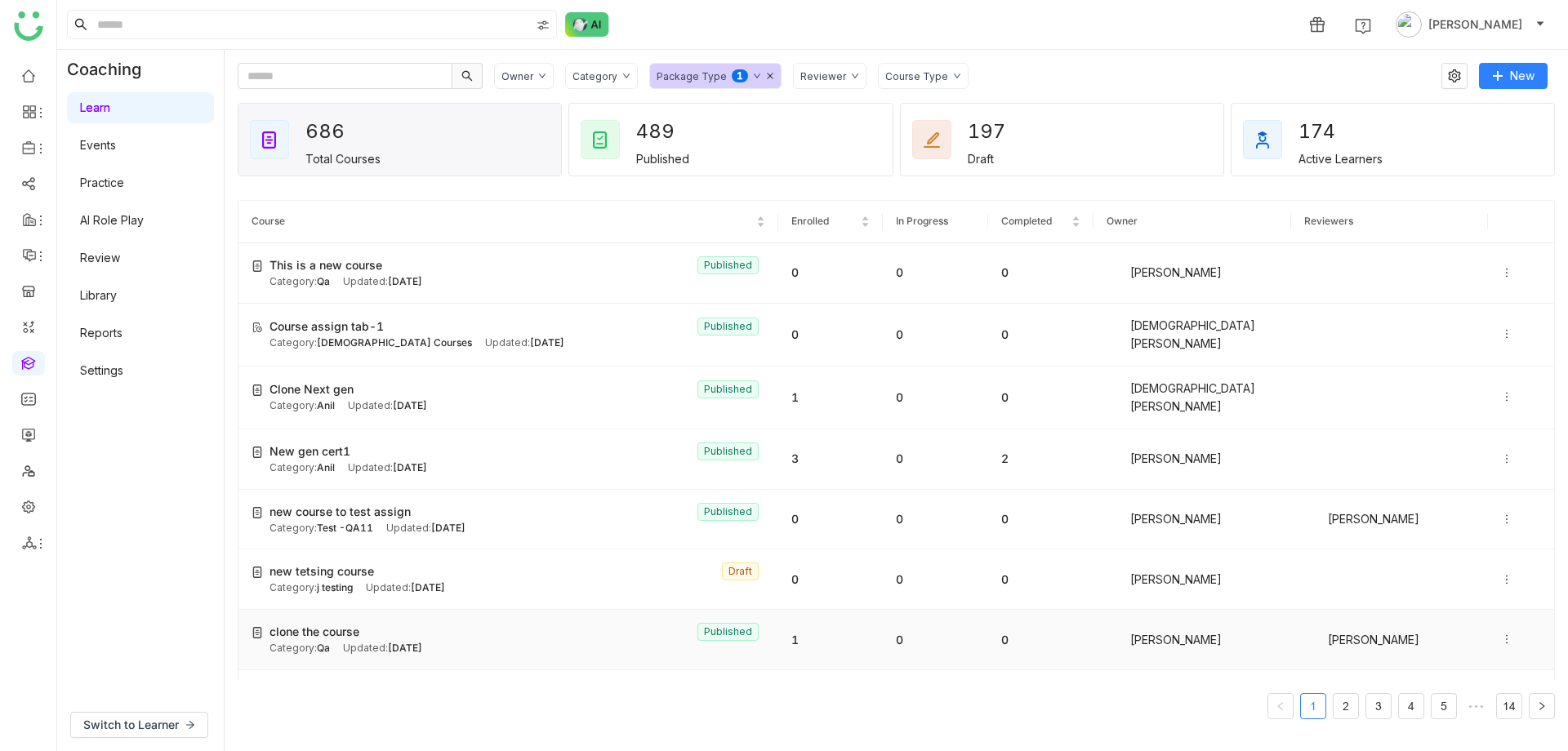
click at [358, 641] on div "Updated: [DATE]" at bounding box center [382, 648] width 79 height 15
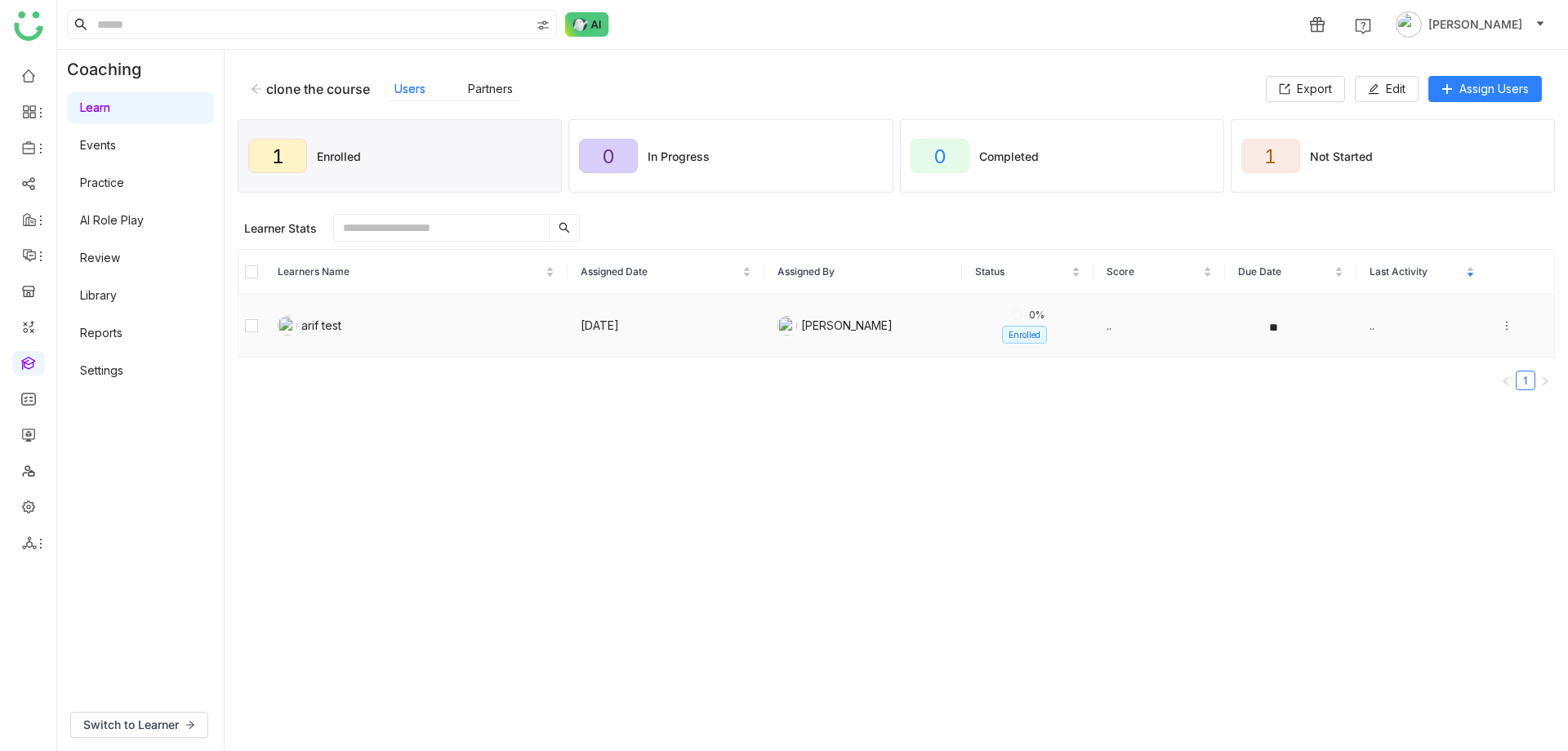
click at [584, 324] on td "[DATE]" at bounding box center [666, 326] width 197 height 63
click at [118, 725] on span "Switch to Learner" at bounding box center [131, 725] width 96 height 18
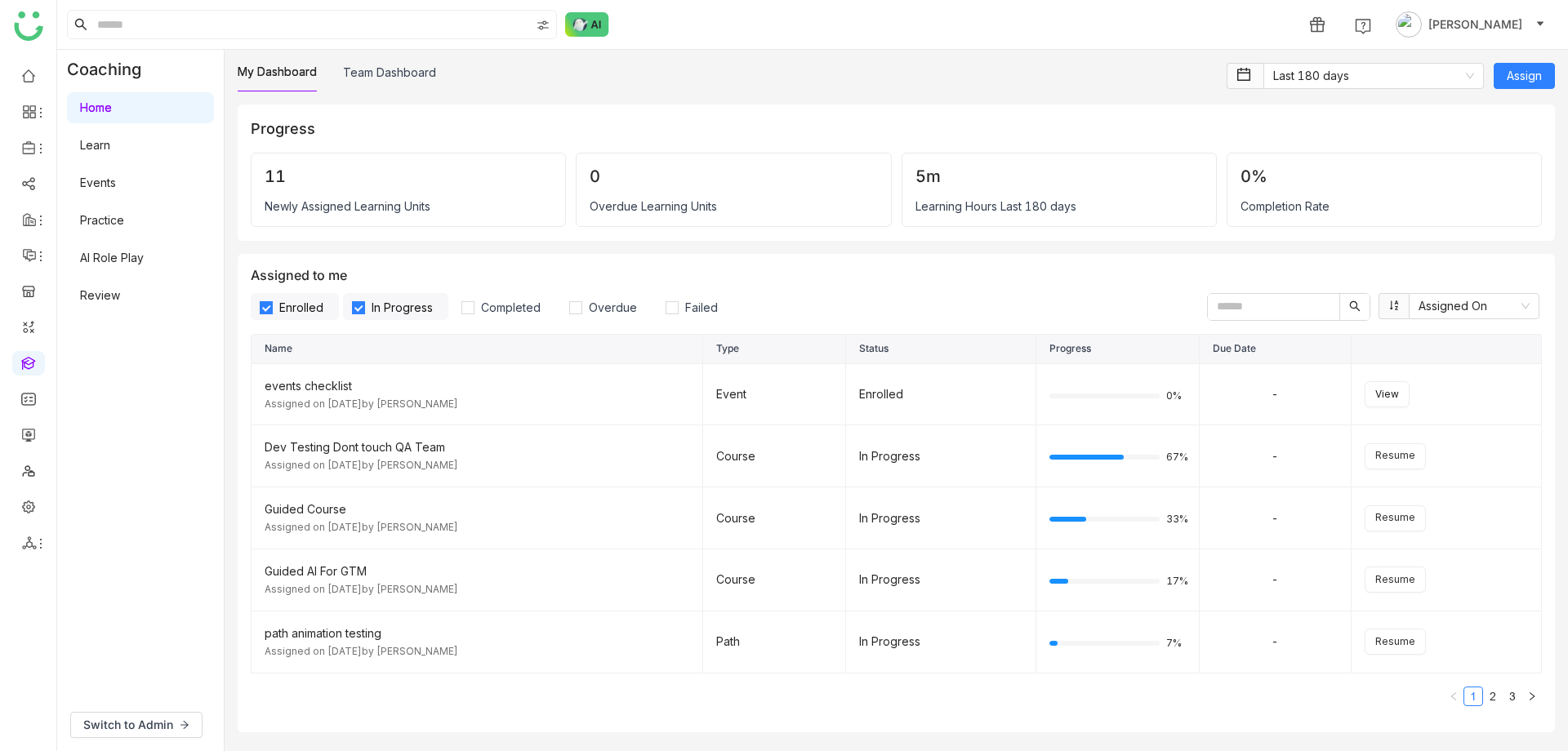
click at [105, 144] on link "Learn" at bounding box center [95, 144] width 30 height 14
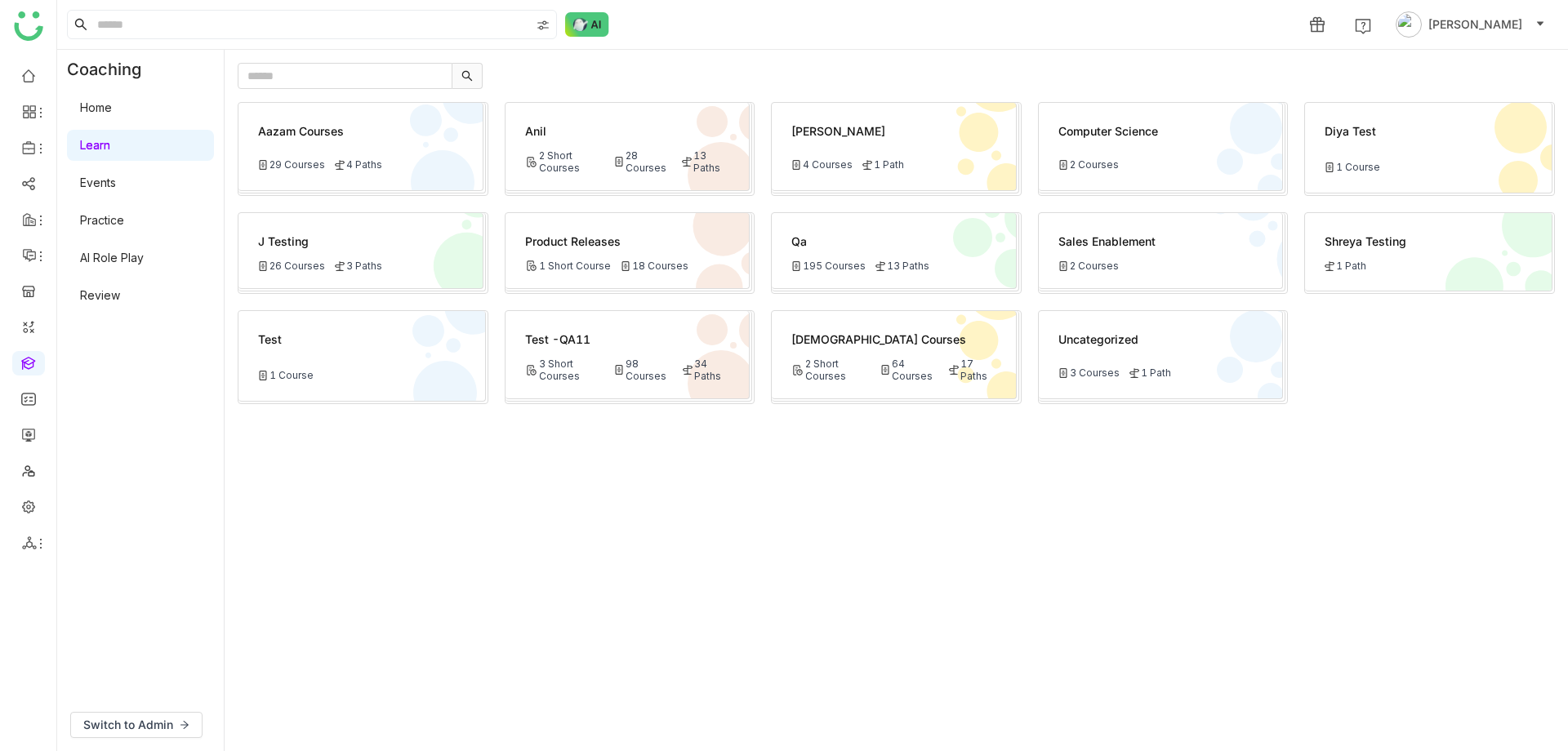
click at [395, 142] on div "Aazam Courses" at bounding box center [361, 135] width 205 height 26
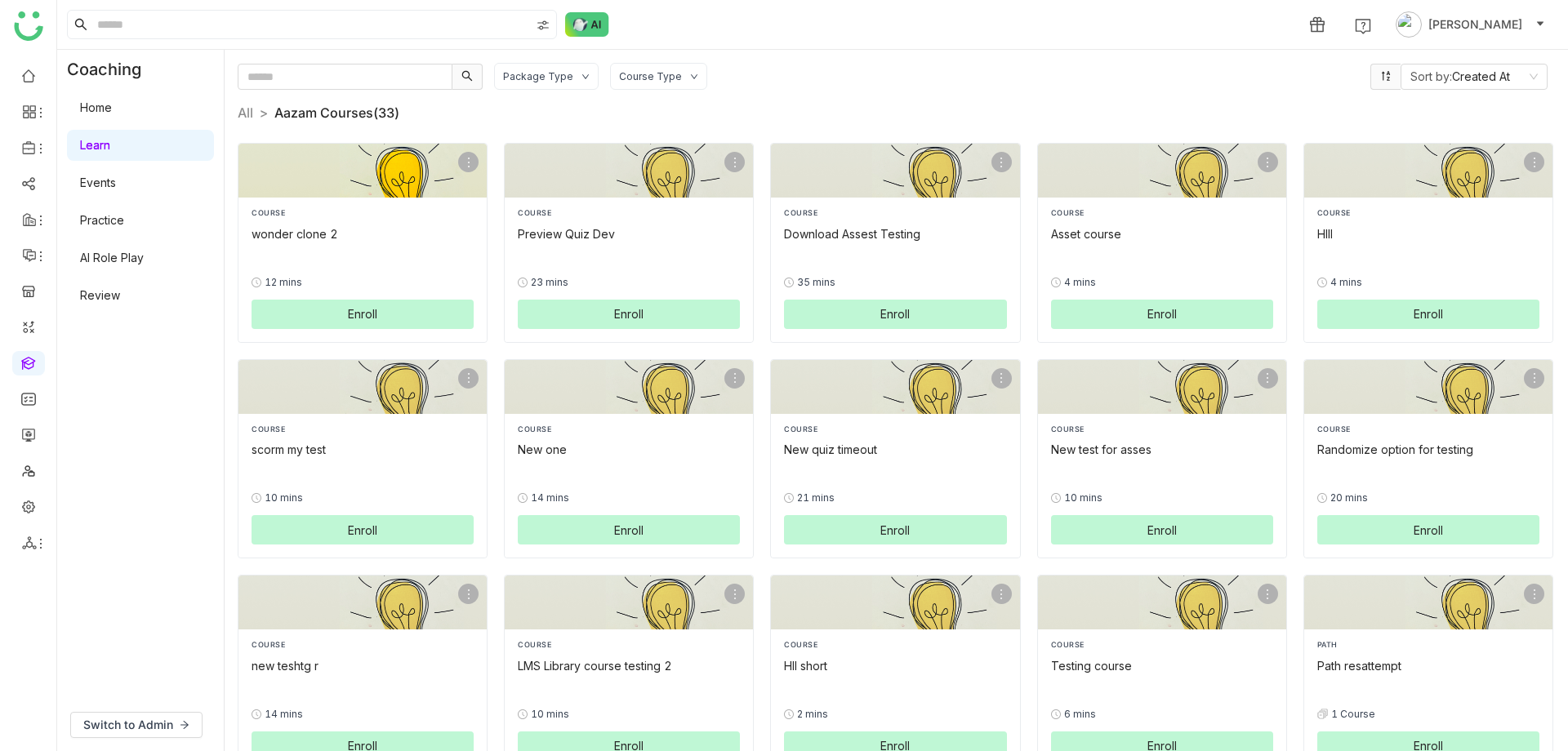
click at [378, 312] on button "Enroll" at bounding box center [362, 314] width 222 height 29
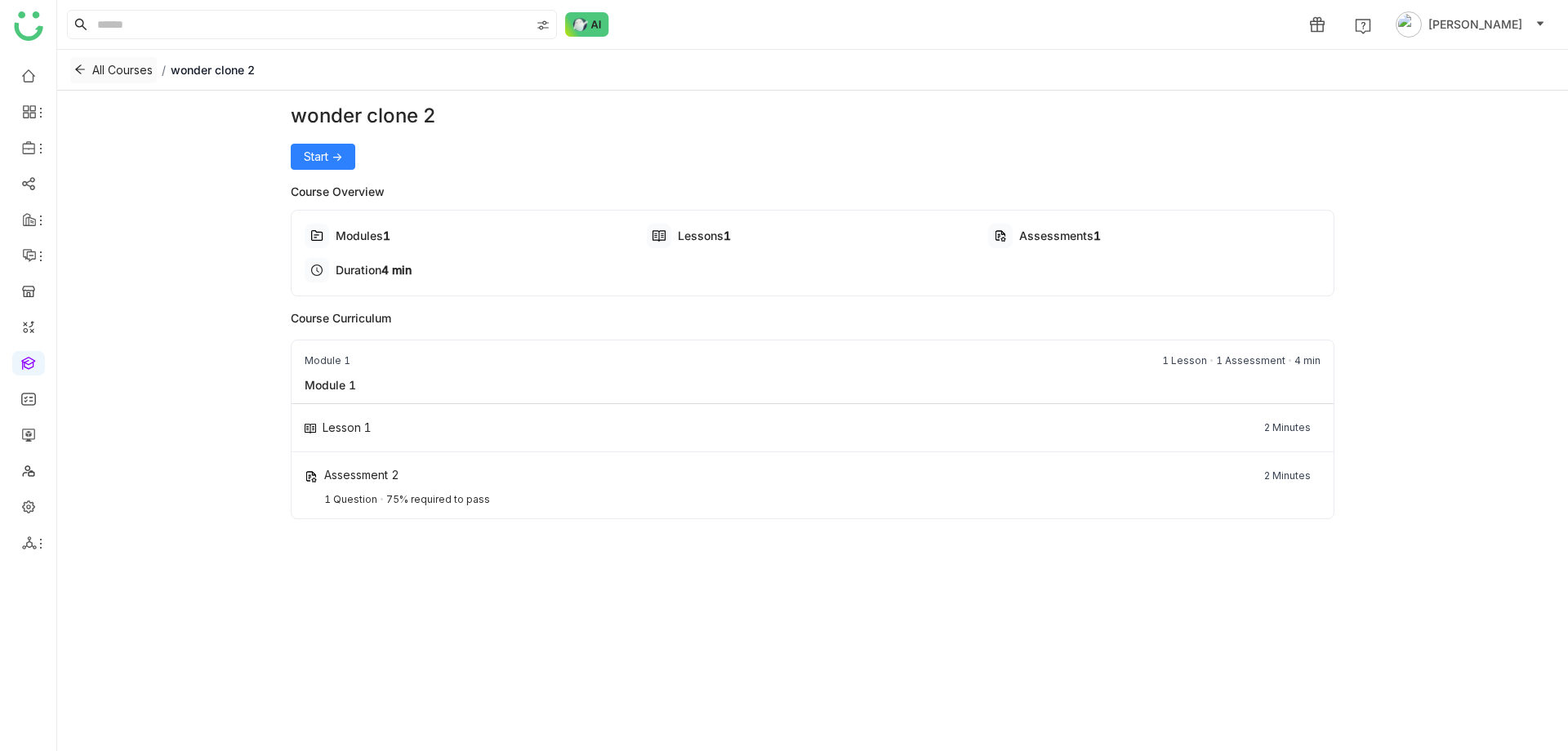
click at [103, 67] on span "All Courses" at bounding box center [122, 70] width 61 height 18
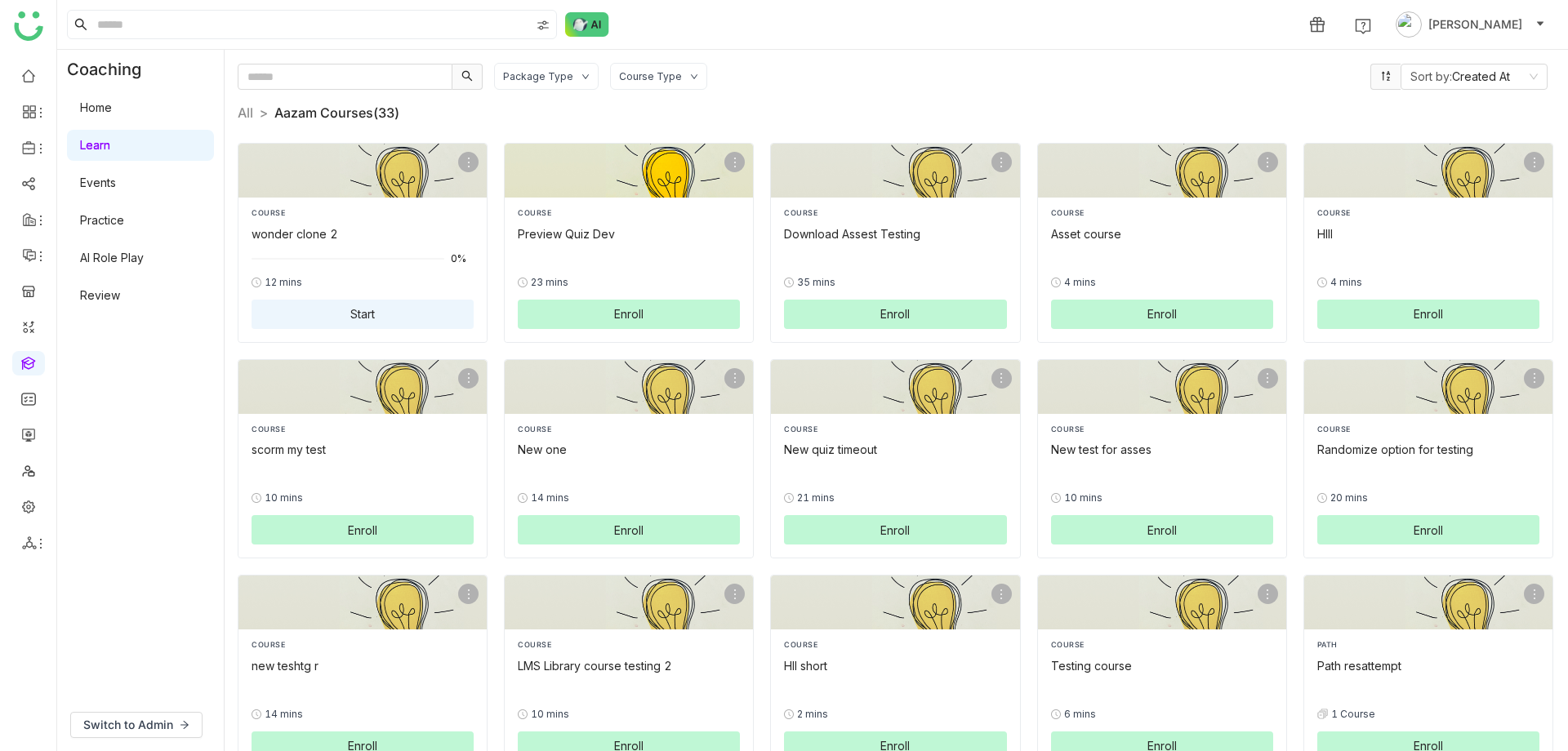
click at [663, 314] on button "Enroll" at bounding box center [629, 314] width 222 height 29
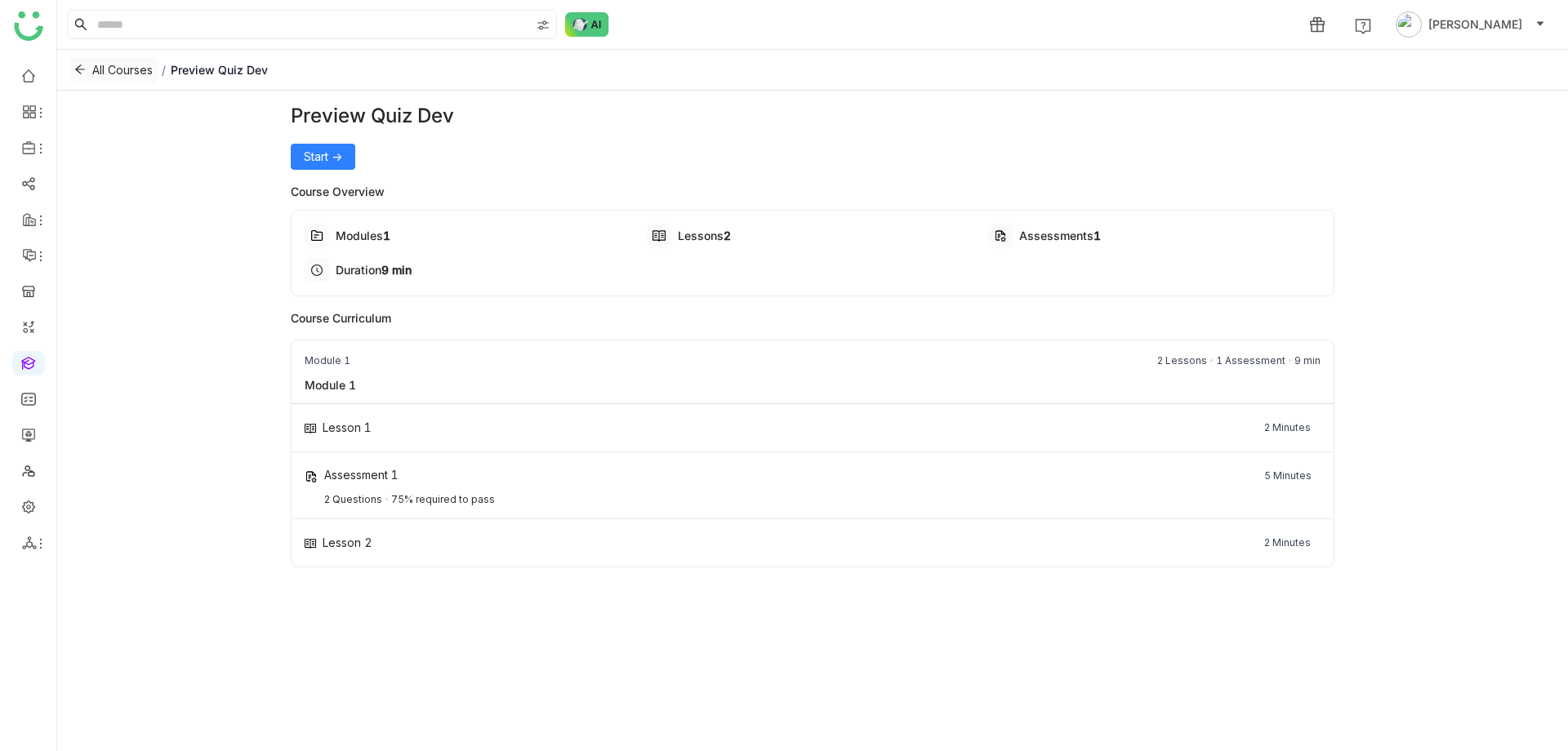
click at [74, 66] on icon at bounding box center [79, 69] width 11 height 11
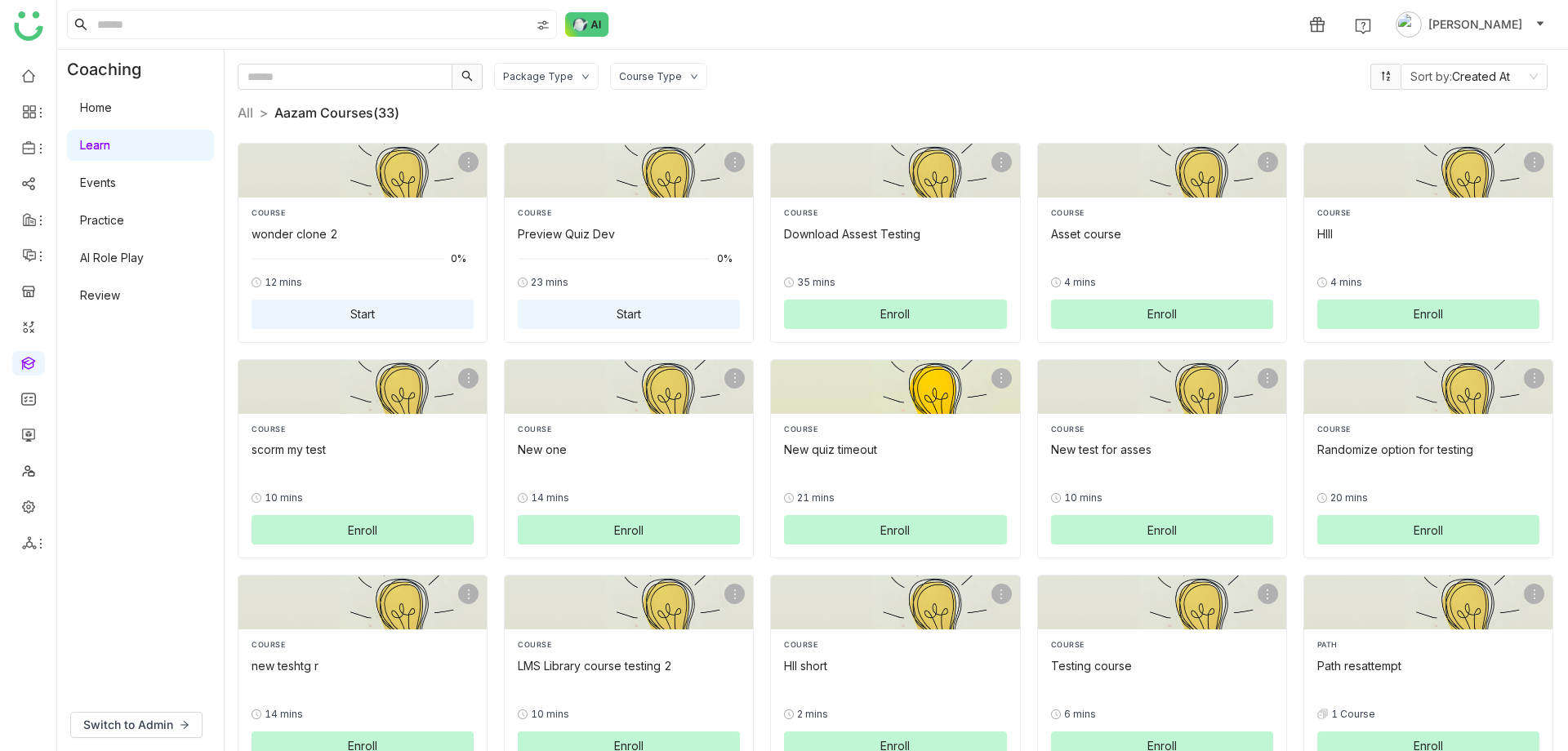
scroll to position [272, 0]
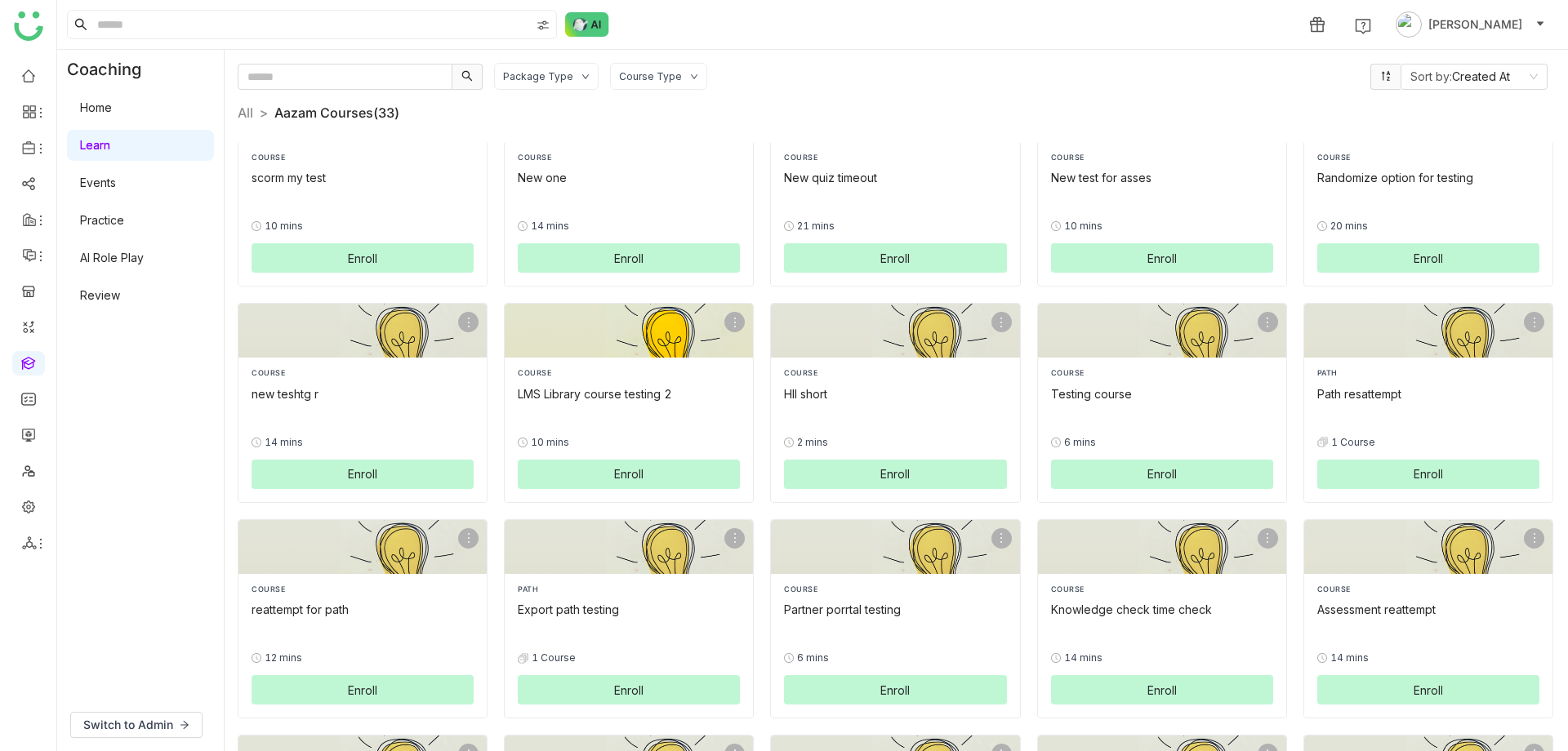
click at [614, 467] on span "Enroll" at bounding box center [629, 474] width 29 height 17
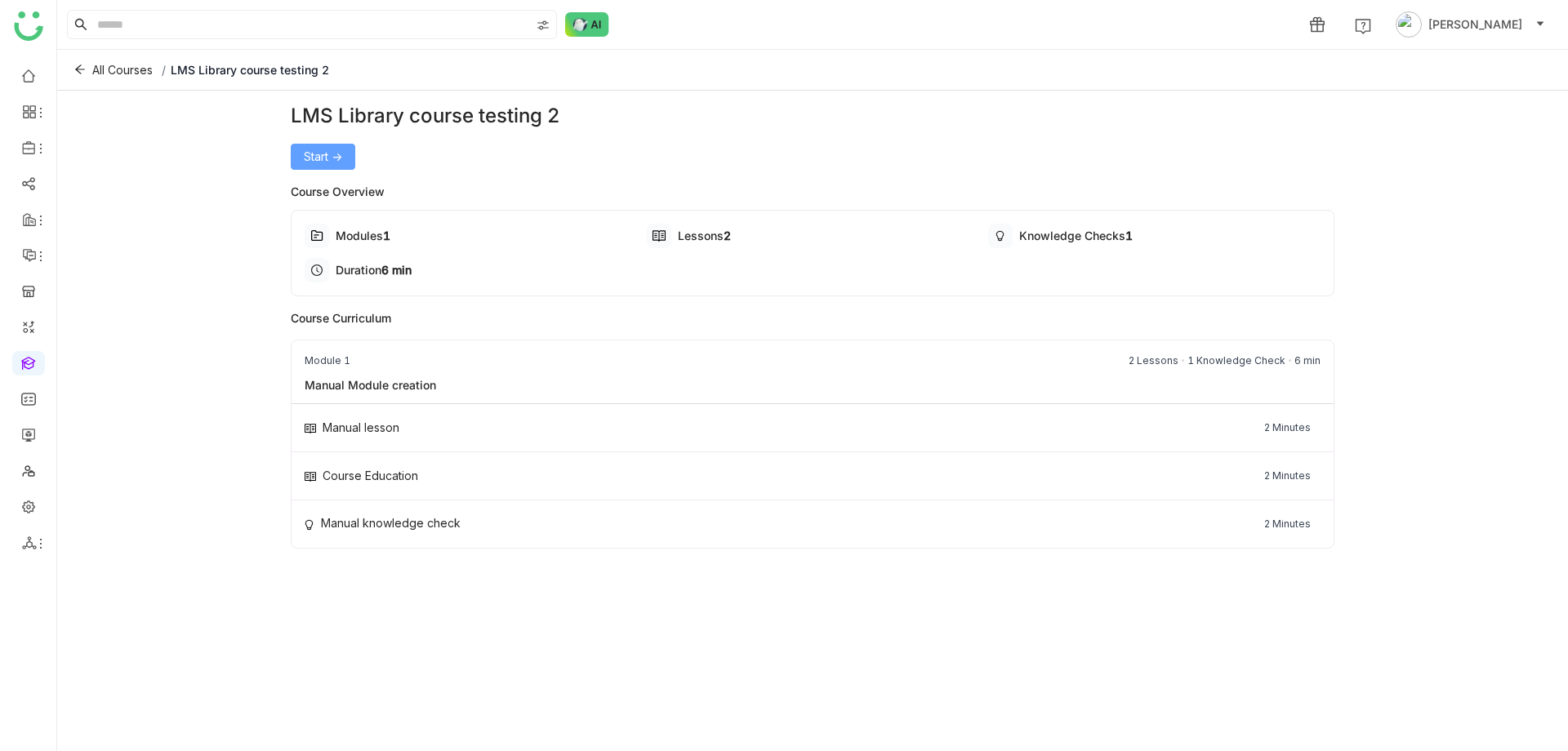
click at [318, 144] on button "Start ->" at bounding box center [322, 156] width 64 height 26
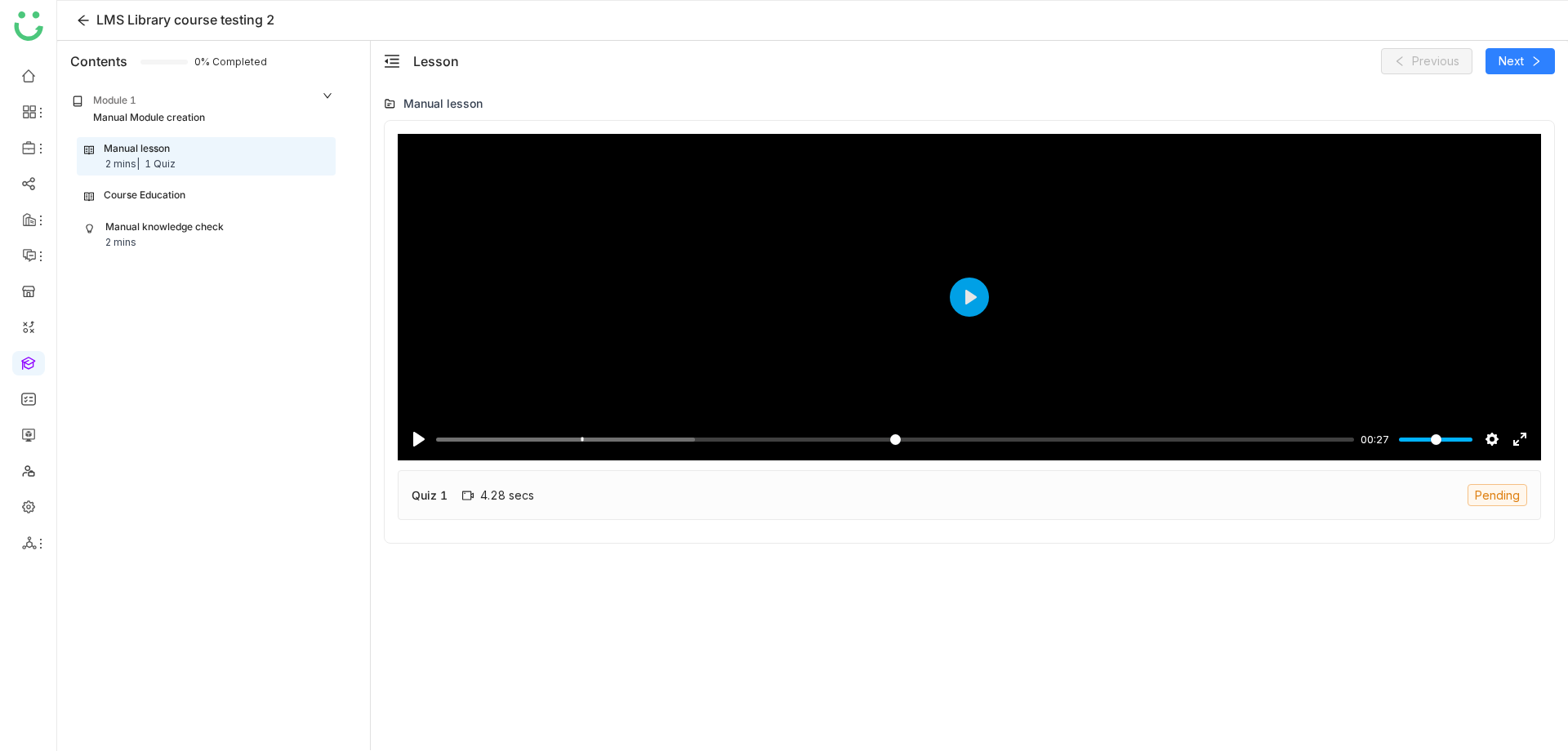
click at [154, 229] on div "Manual knowledge check" at bounding box center [164, 227] width 119 height 15
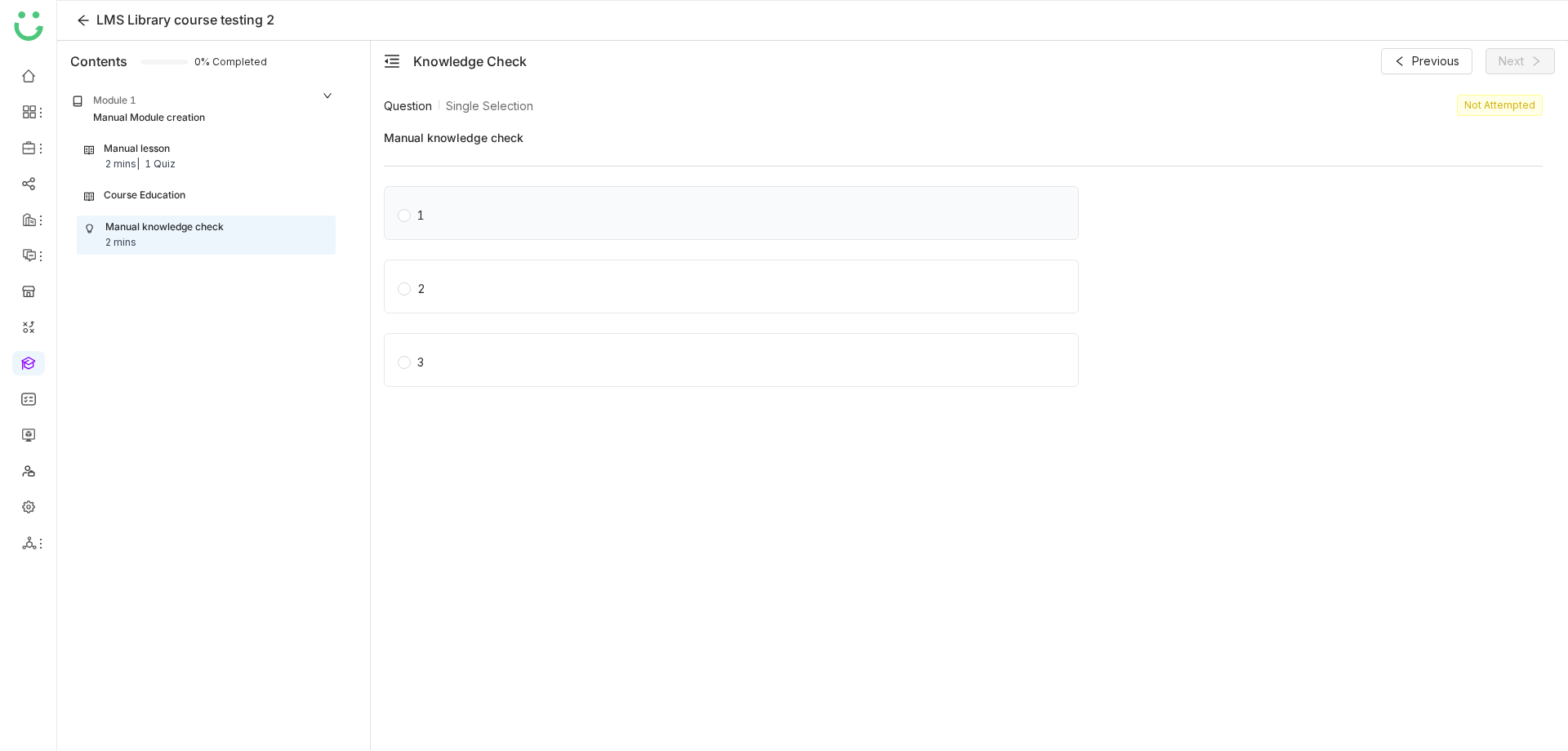
click at [703, 215] on label "1" at bounding box center [734, 213] width 673 height 23
click at [672, 282] on label "2" at bounding box center [734, 286] width 673 height 23
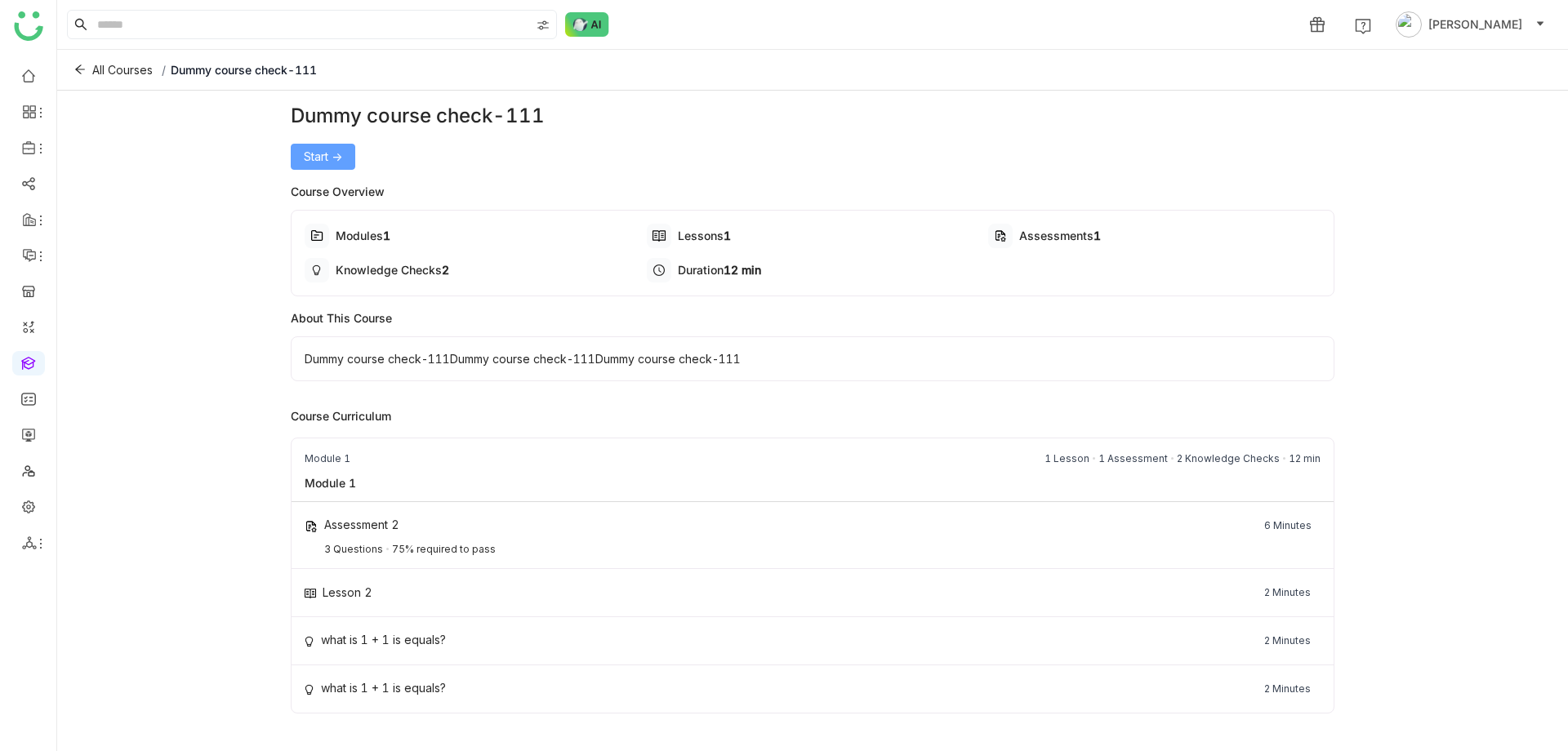
click at [328, 155] on span "Start ->" at bounding box center [322, 156] width 38 height 18
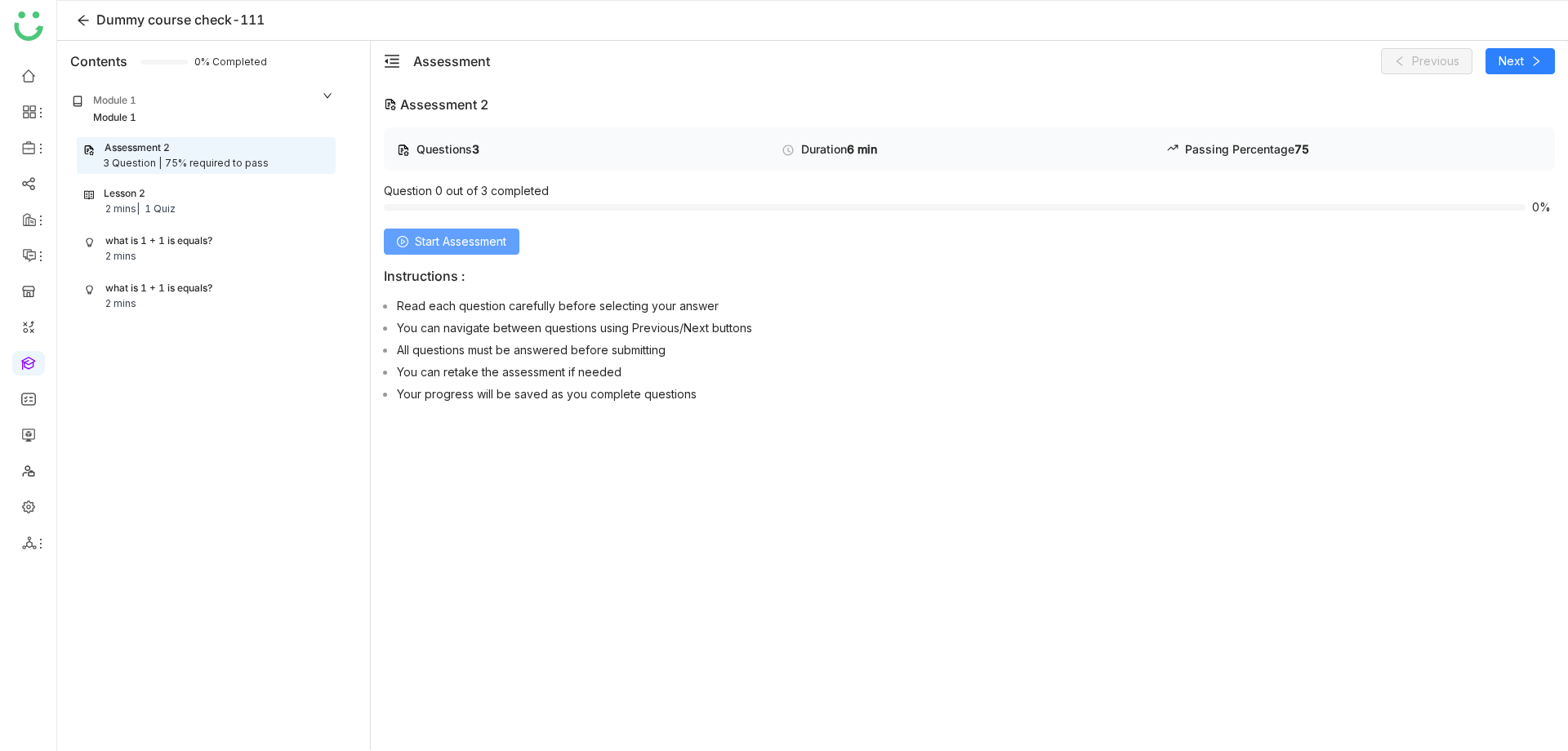
click at [467, 245] on span "Start Assessment" at bounding box center [460, 241] width 91 height 18
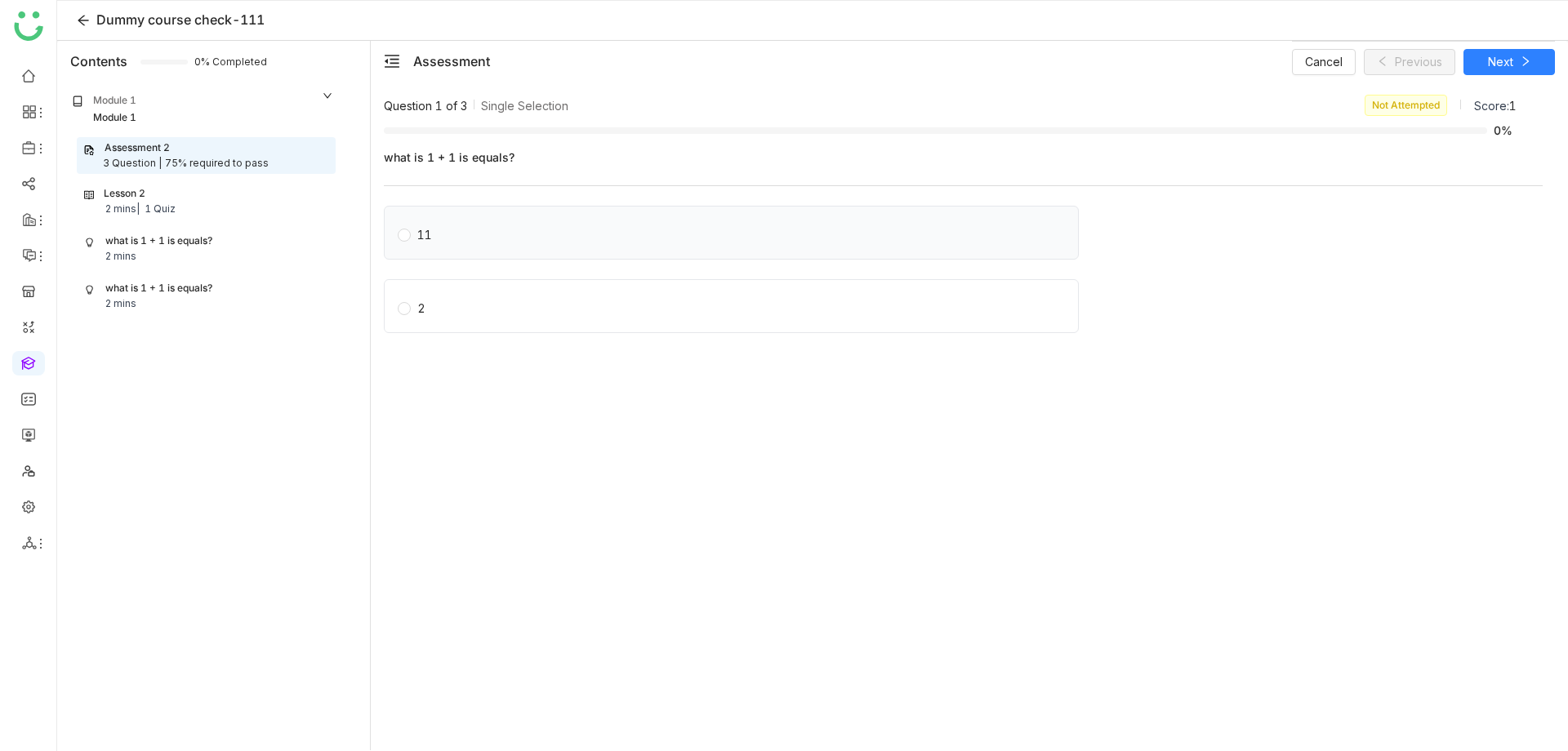
click at [438, 238] on span "11" at bounding box center [425, 232] width 27 height 23
click at [430, 304] on span "2" at bounding box center [421, 306] width 21 height 23
click at [126, 193] on div "Lesson 2" at bounding box center [124, 194] width 42 height 15
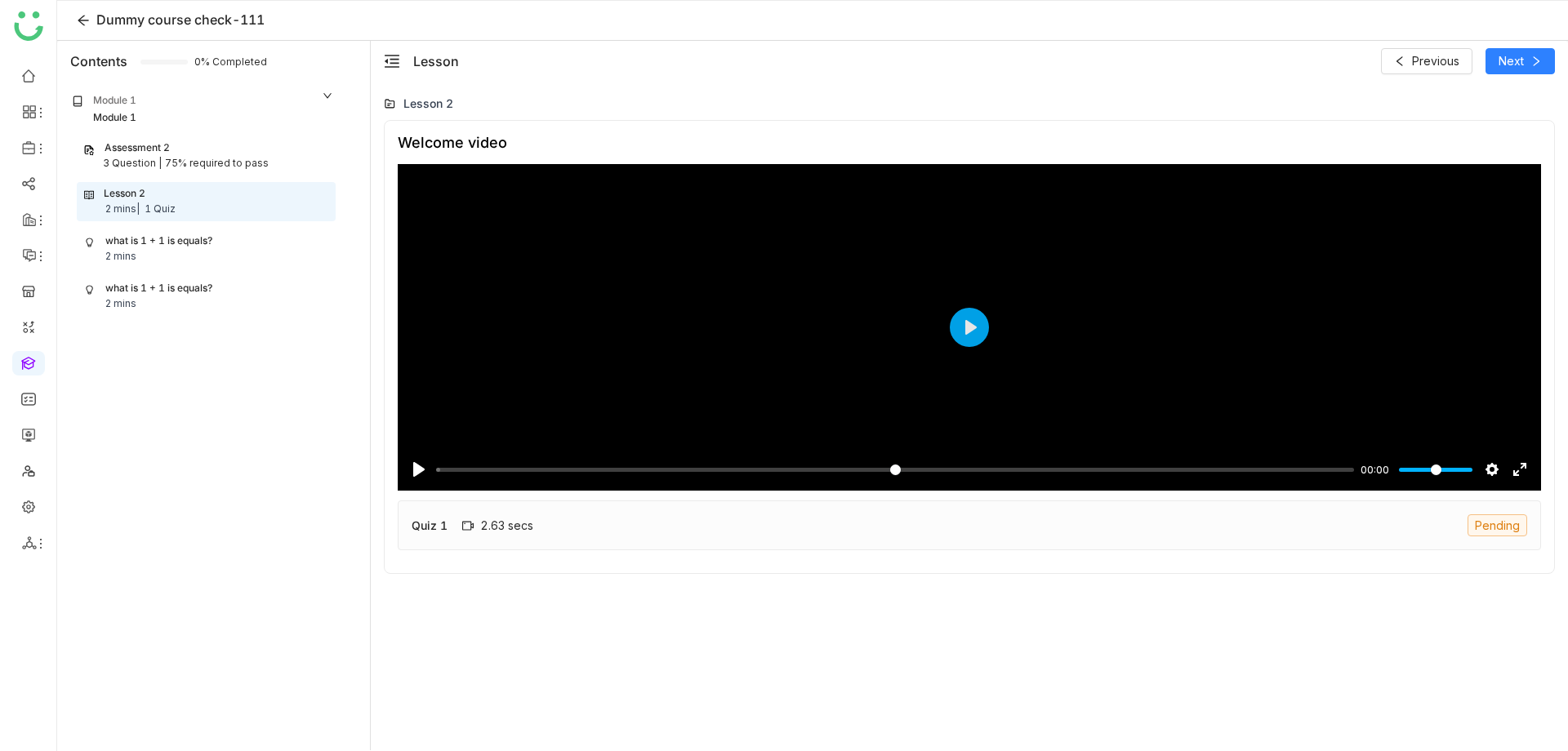
click at [138, 242] on div "what is 1 + 1 is equals?" at bounding box center [158, 241] width 107 height 15
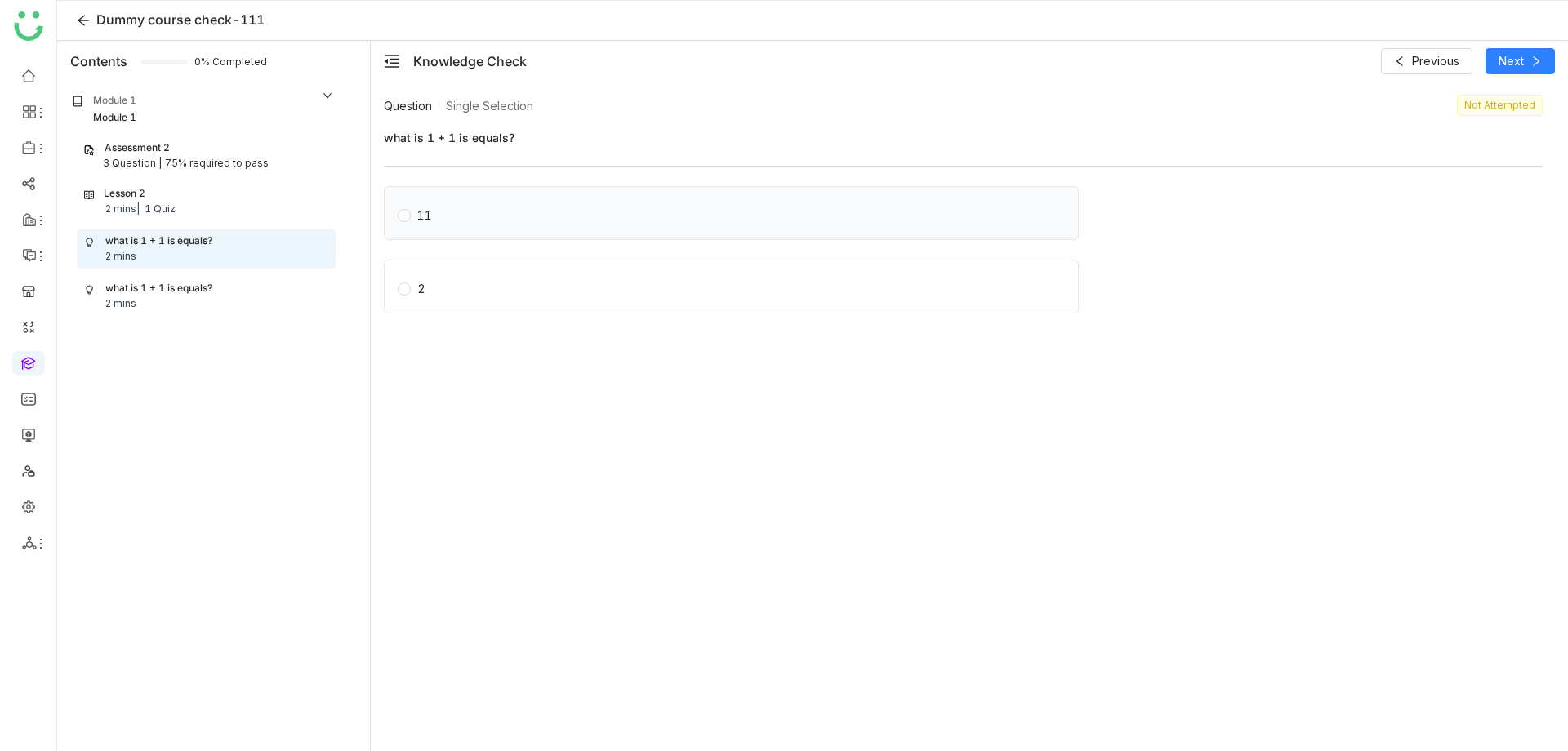
click at [516, 205] on label "11" at bounding box center [734, 213] width 673 height 23
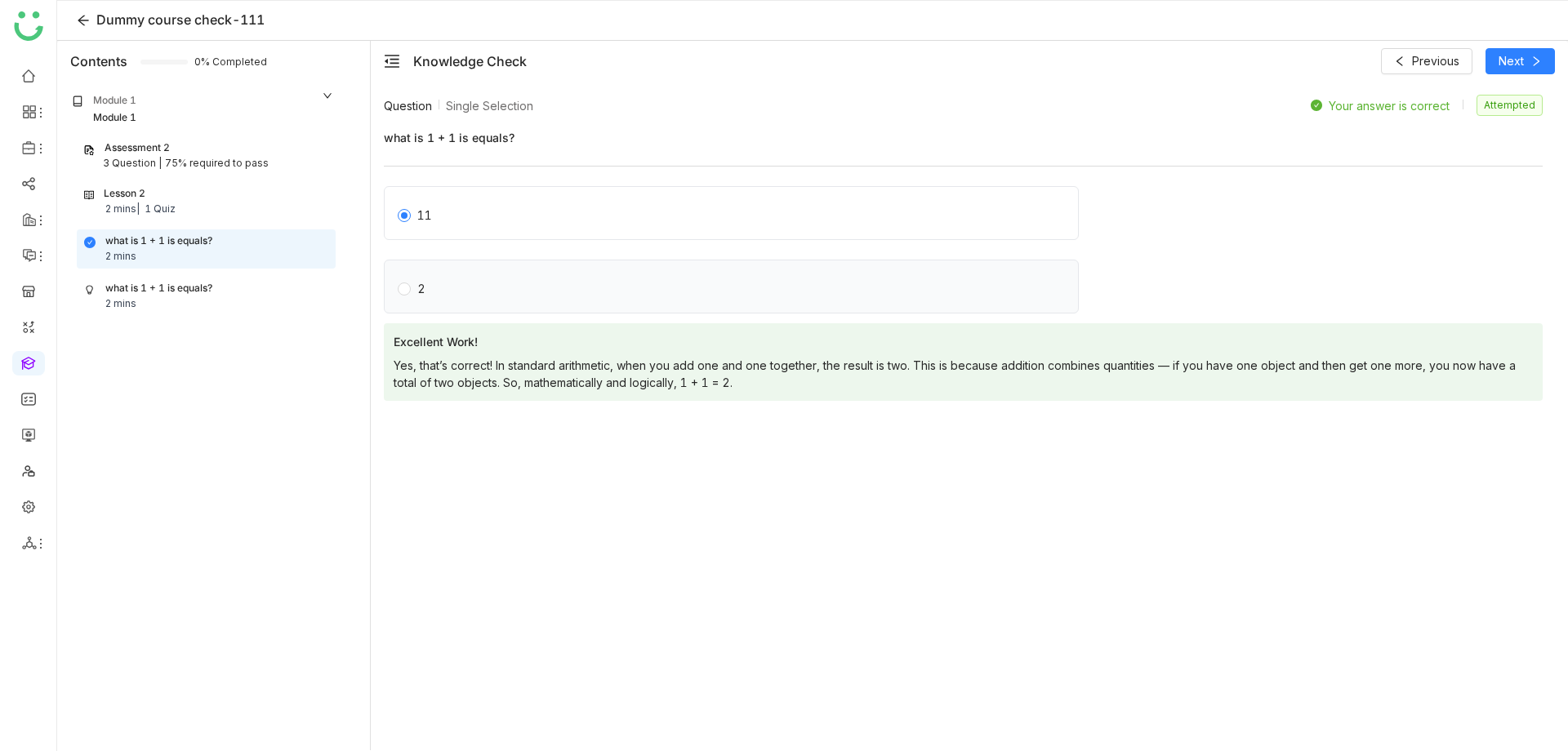
click at [475, 282] on label "2" at bounding box center [734, 286] width 673 height 23
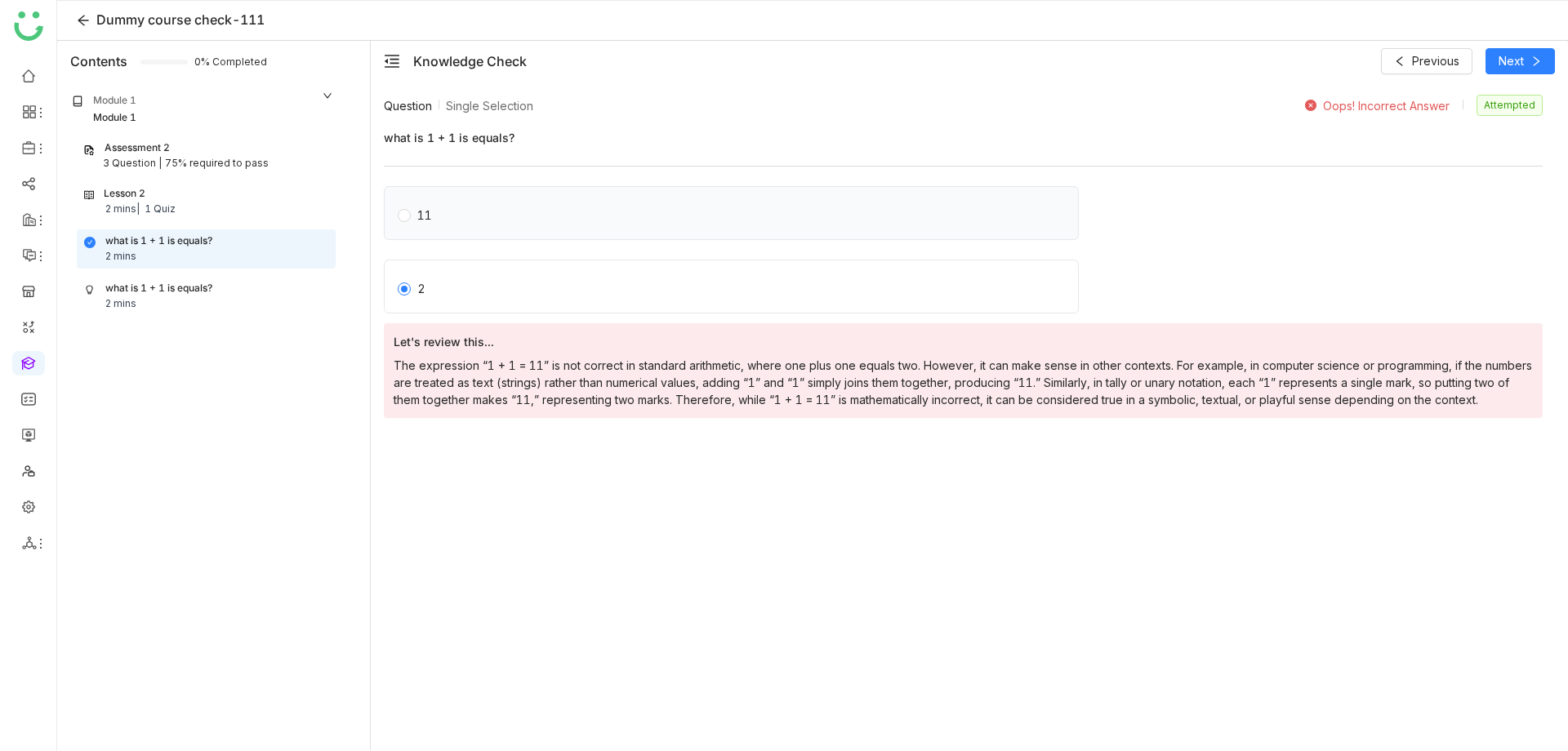
click at [476, 205] on label "11" at bounding box center [734, 213] width 673 height 23
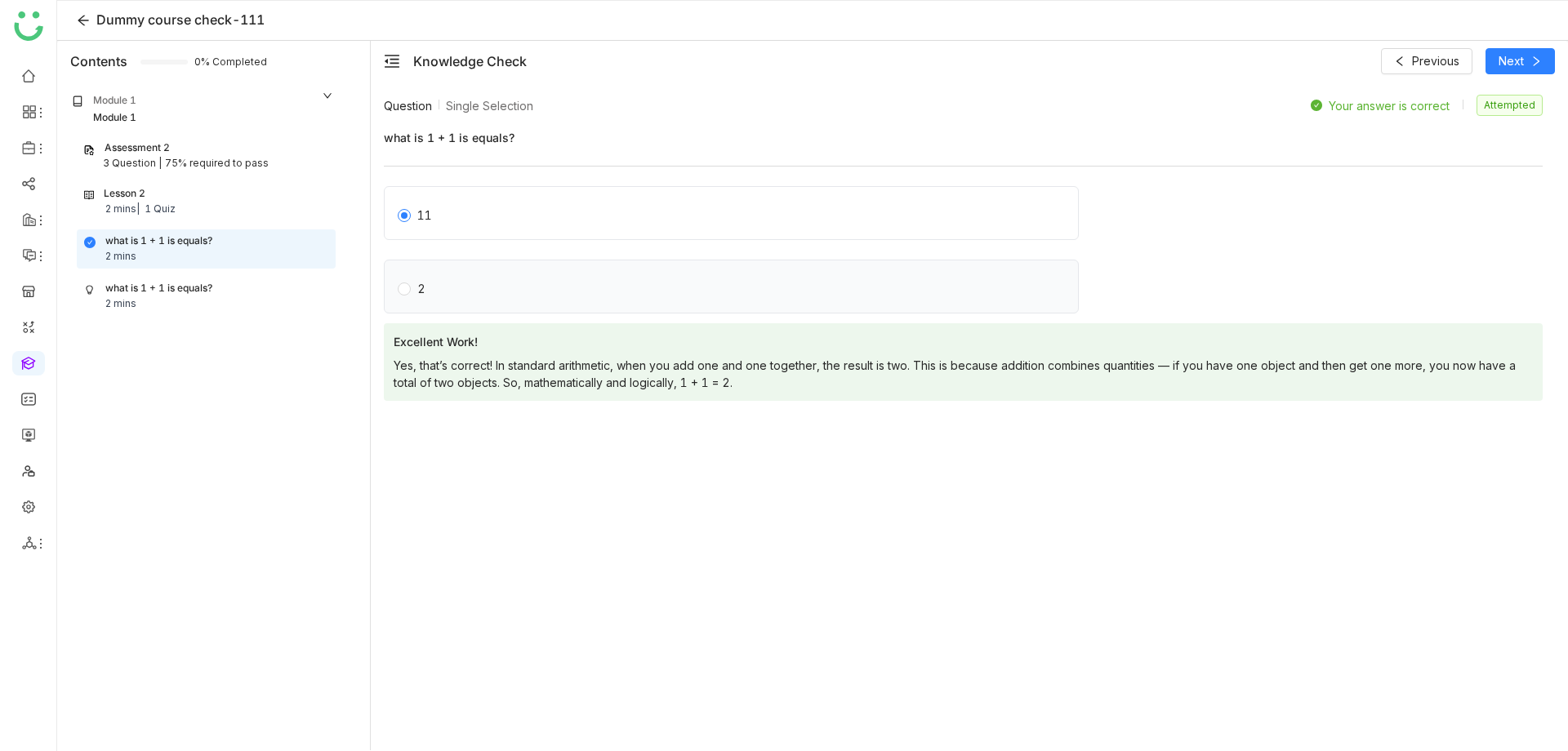
click at [464, 293] on label "2" at bounding box center [734, 286] width 673 height 23
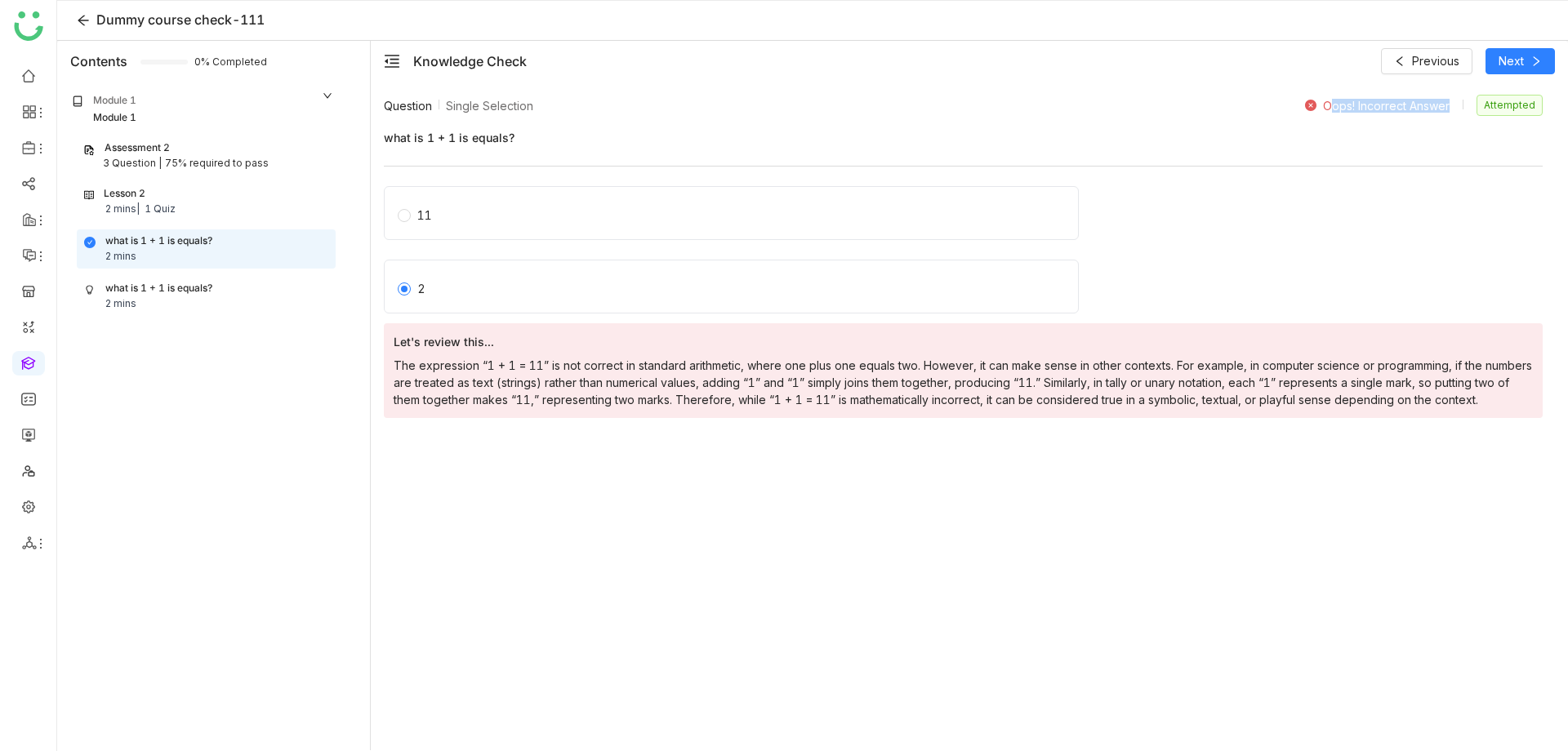
drag, startPoint x: 1308, startPoint y: 106, endPoint x: 1461, endPoint y: 107, distance: 153.0
click at [1461, 107] on div "Oops! Incorrect Answer" at bounding box center [1387, 106] width 165 height 14
copy div "Oops! Incorrect Answer"
click at [1412, 205] on div "11" at bounding box center [963, 218] width 1159 height 64
click at [1366, 219] on div "11" at bounding box center [963, 218] width 1159 height 64
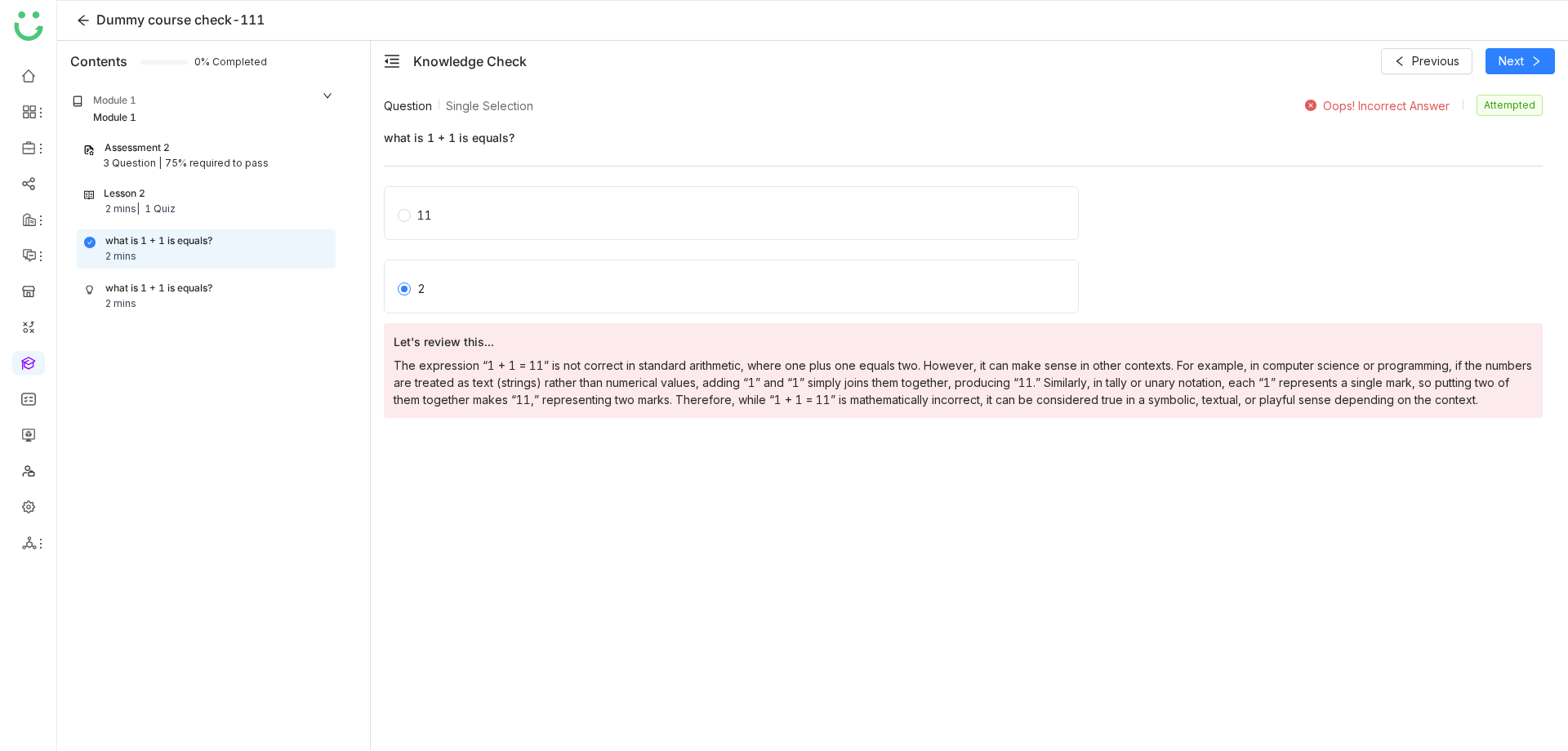
click at [784, 453] on div "Question Single Selection Oops! Incorrect Answer Attempted what is 1 + 1 is equ…" at bounding box center [969, 422] width 1171 height 654
drag, startPoint x: 1325, startPoint y: 108, endPoint x: 1477, endPoint y: 108, distance: 152.0
click at [1477, 108] on div "Oops! Incorrect Answer Attempted" at bounding box center [1424, 105] width 238 height 21
copy div "Oops! Incorrect Answer"
click at [1072, 488] on div "Question Single Selection Oops! Incorrect Answer Attempted what is 1 + 1 is equ…" at bounding box center [969, 422] width 1171 height 654
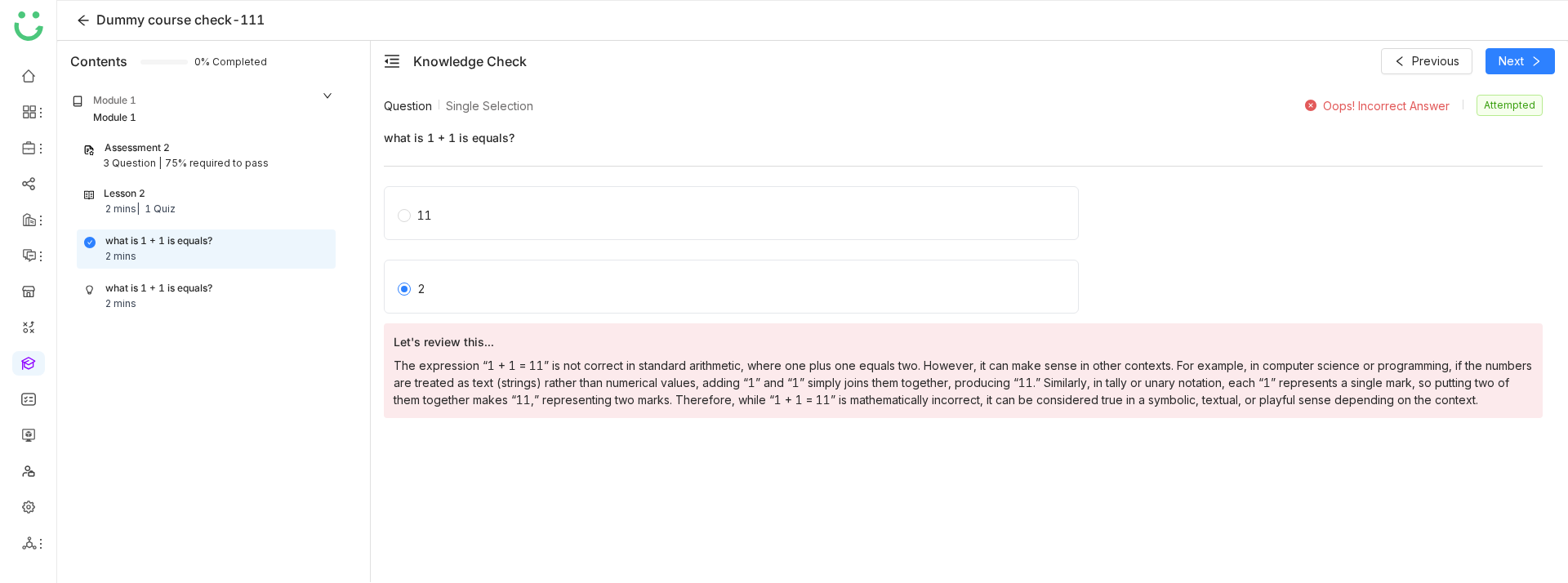
click at [834, 489] on div "Question Single Selection Oops! Incorrect Answer Attempted what is 1 + 1 is equ…" at bounding box center [969, 338] width 1171 height 486
click at [1214, 233] on div "11" at bounding box center [963, 218] width 1159 height 64
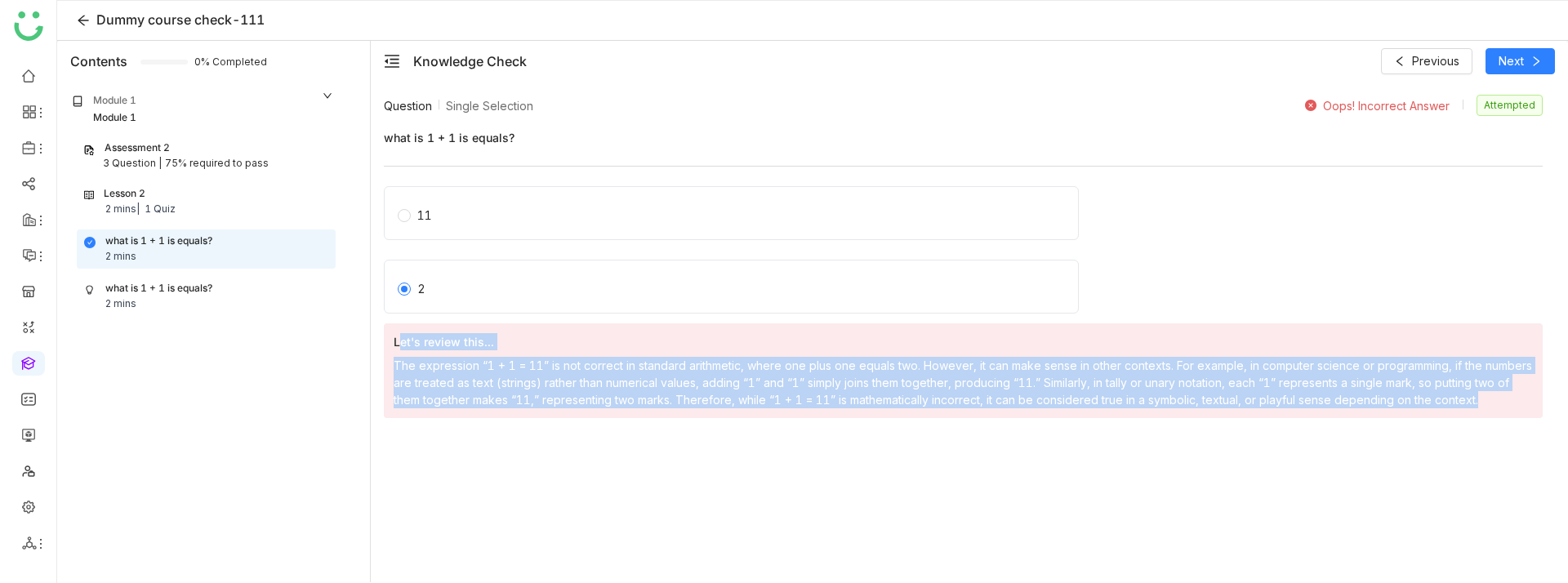
drag, startPoint x: 395, startPoint y: 339, endPoint x: 717, endPoint y: 414, distance: 330.6
click at [717, 414] on div "Let's review this... The expression “1 + 1 = 11” is not correct in standard ari…" at bounding box center [963, 370] width 1159 height 95
click at [802, 450] on div "Question Single Selection Oops! Incorrect Answer Attempted what is 1 + 1 is equ…" at bounding box center [969, 338] width 1171 height 486
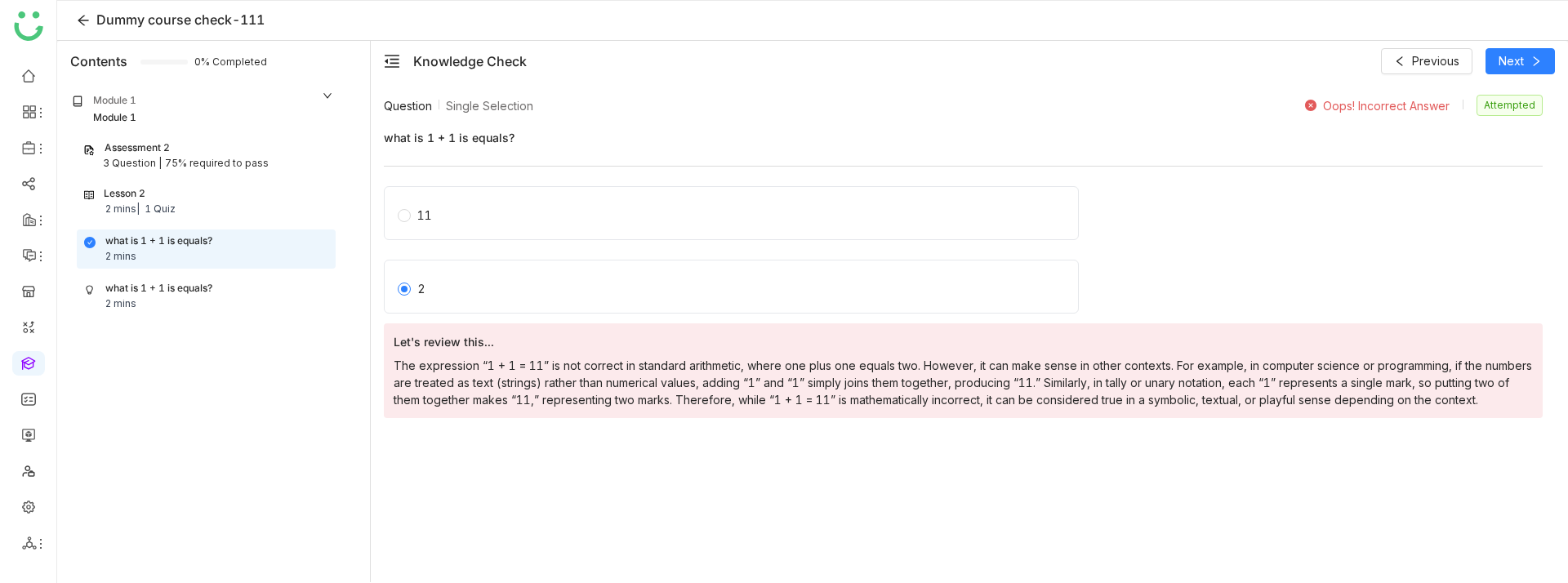
drag, startPoint x: 1330, startPoint y: 103, endPoint x: 1451, endPoint y: 111, distance: 121.3
click at [1449, 111] on div "Oops! Incorrect Answer" at bounding box center [1386, 106] width 126 height 14
click at [1434, 180] on div "Question Single Selection Oops! Incorrect Answer Attempted what is 1 + 1 is equ…" at bounding box center [963, 263] width 1159 height 337
click at [490, 208] on label "11" at bounding box center [734, 213] width 673 height 23
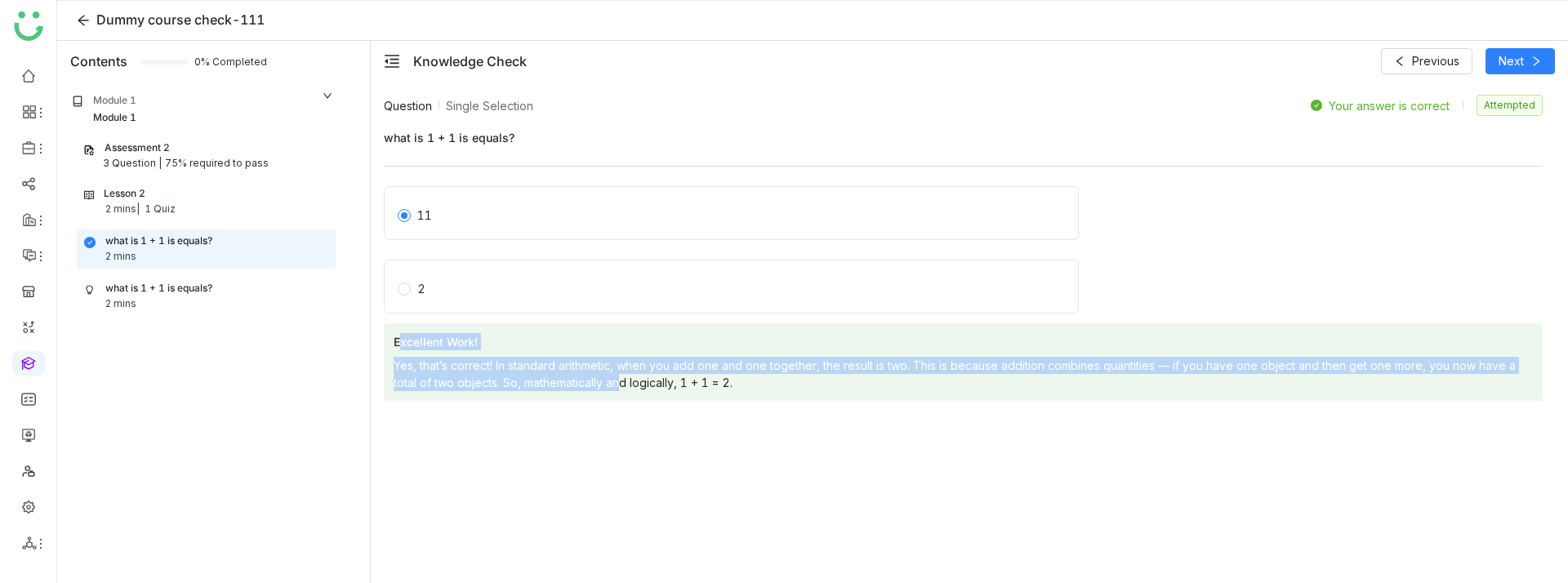
drag, startPoint x: 391, startPoint y: 339, endPoint x: 591, endPoint y: 387, distance: 205.7
click at [591, 387] on div "Excellent Work! Yes, that’s correct! In standard arithmetic, when you add one a…" at bounding box center [963, 362] width 1159 height 78
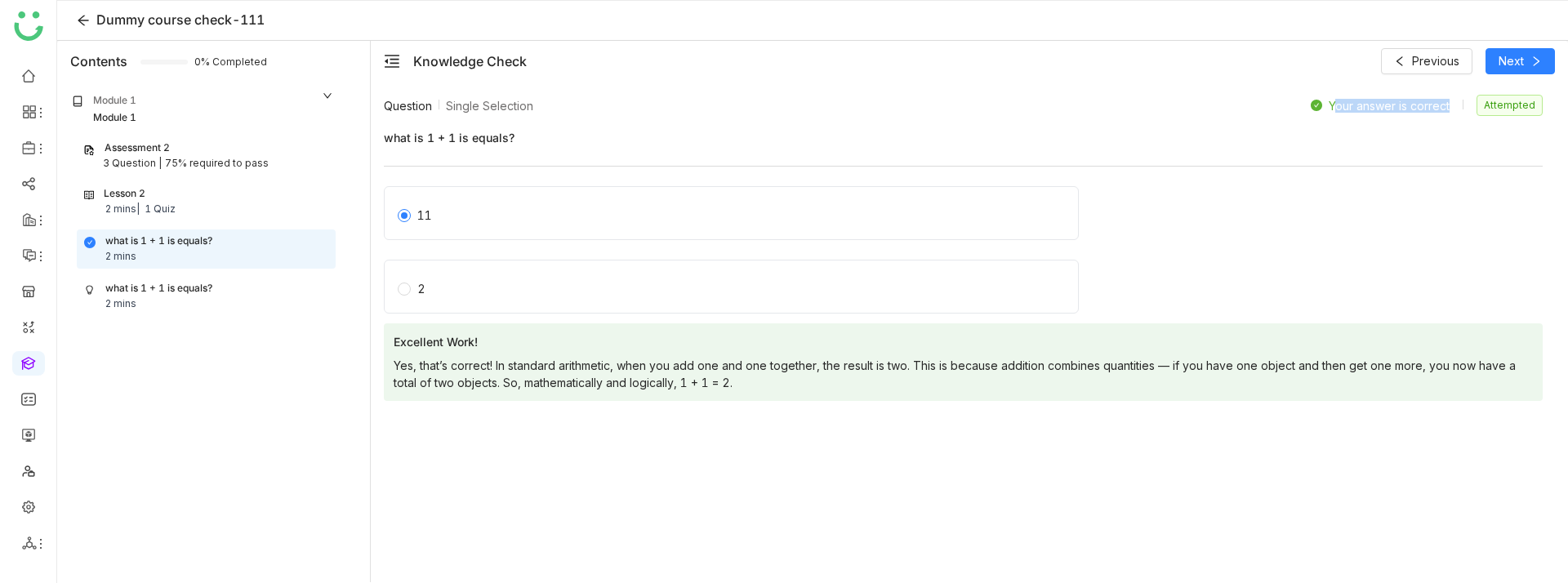
drag, startPoint x: 1333, startPoint y: 108, endPoint x: 1465, endPoint y: 105, distance: 132.0
click at [1465, 105] on div "Your answer is correct" at bounding box center [1390, 106] width 159 height 14
click at [1432, 217] on div "11" at bounding box center [963, 218] width 1159 height 64
click at [486, 443] on div "Question Single Selection Your answer is correct Attempted what is 1 + 1 is equ…" at bounding box center [969, 338] width 1171 height 486
click at [186, 287] on div "what is 1 + 1 is equals?" at bounding box center [158, 289] width 107 height 15
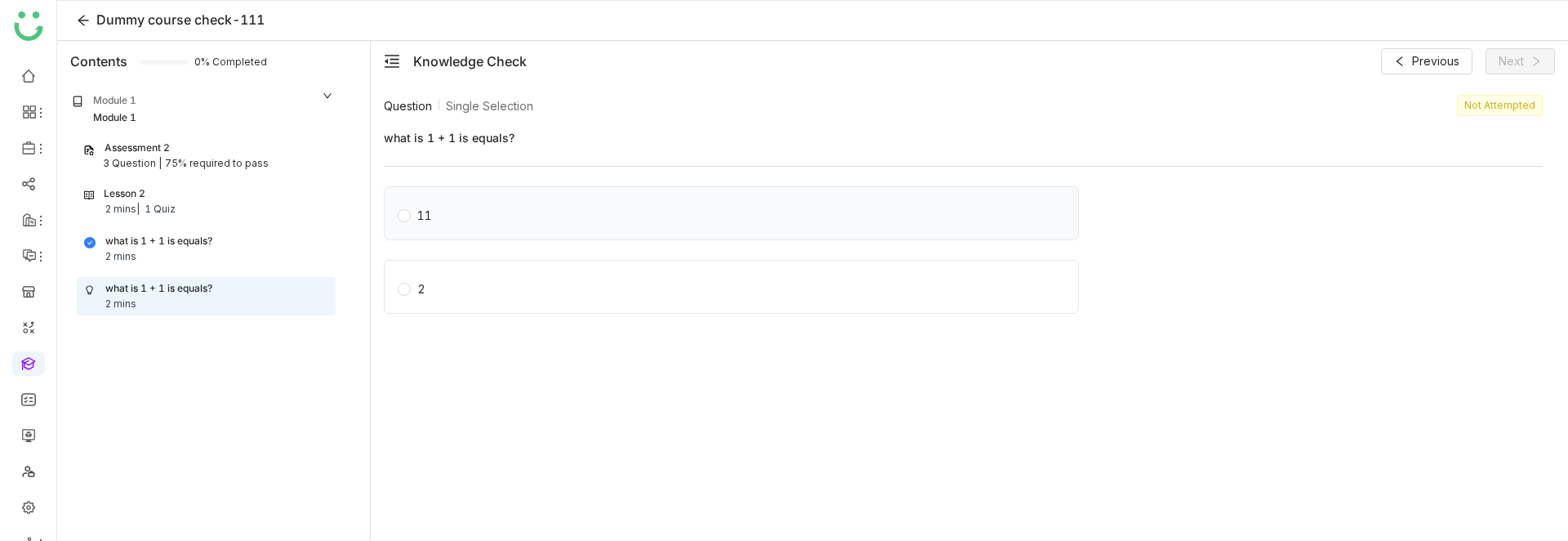
click at [420, 213] on div "11" at bounding box center [424, 215] width 15 height 18
